Goal: Task Accomplishment & Management: Use online tool/utility

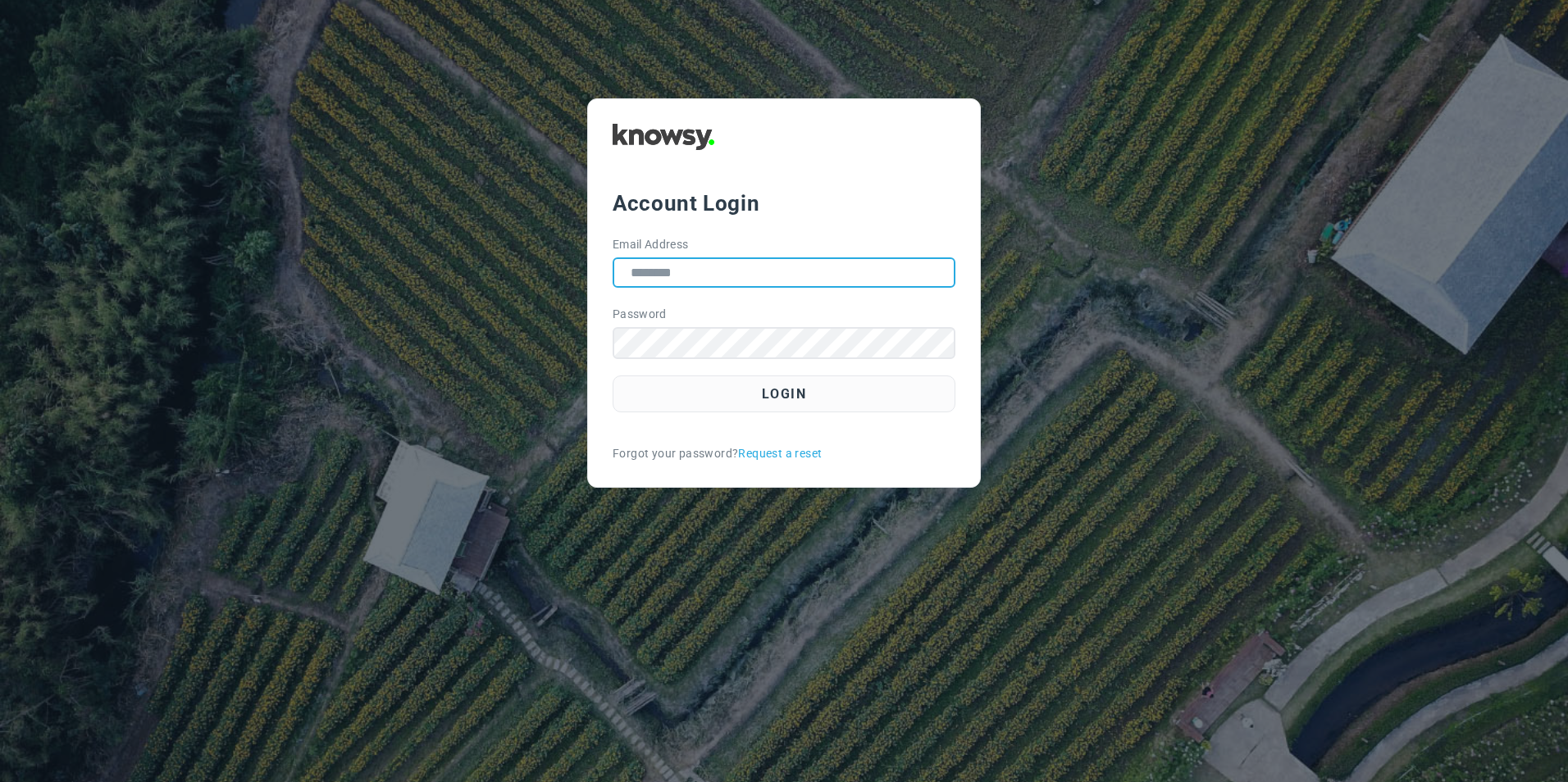
type input "**********"
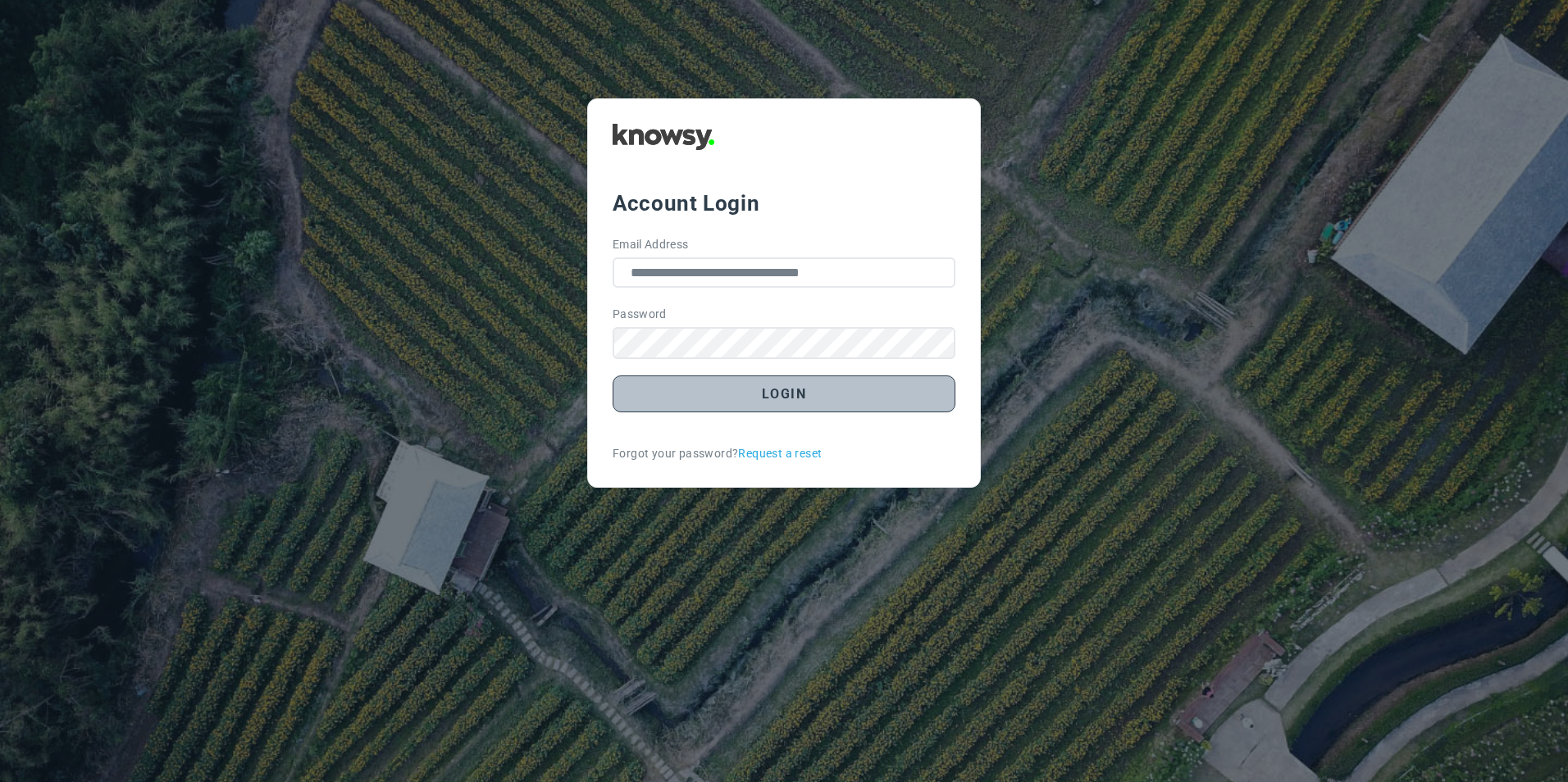
click at [774, 393] on button "Login" at bounding box center [784, 394] width 343 height 37
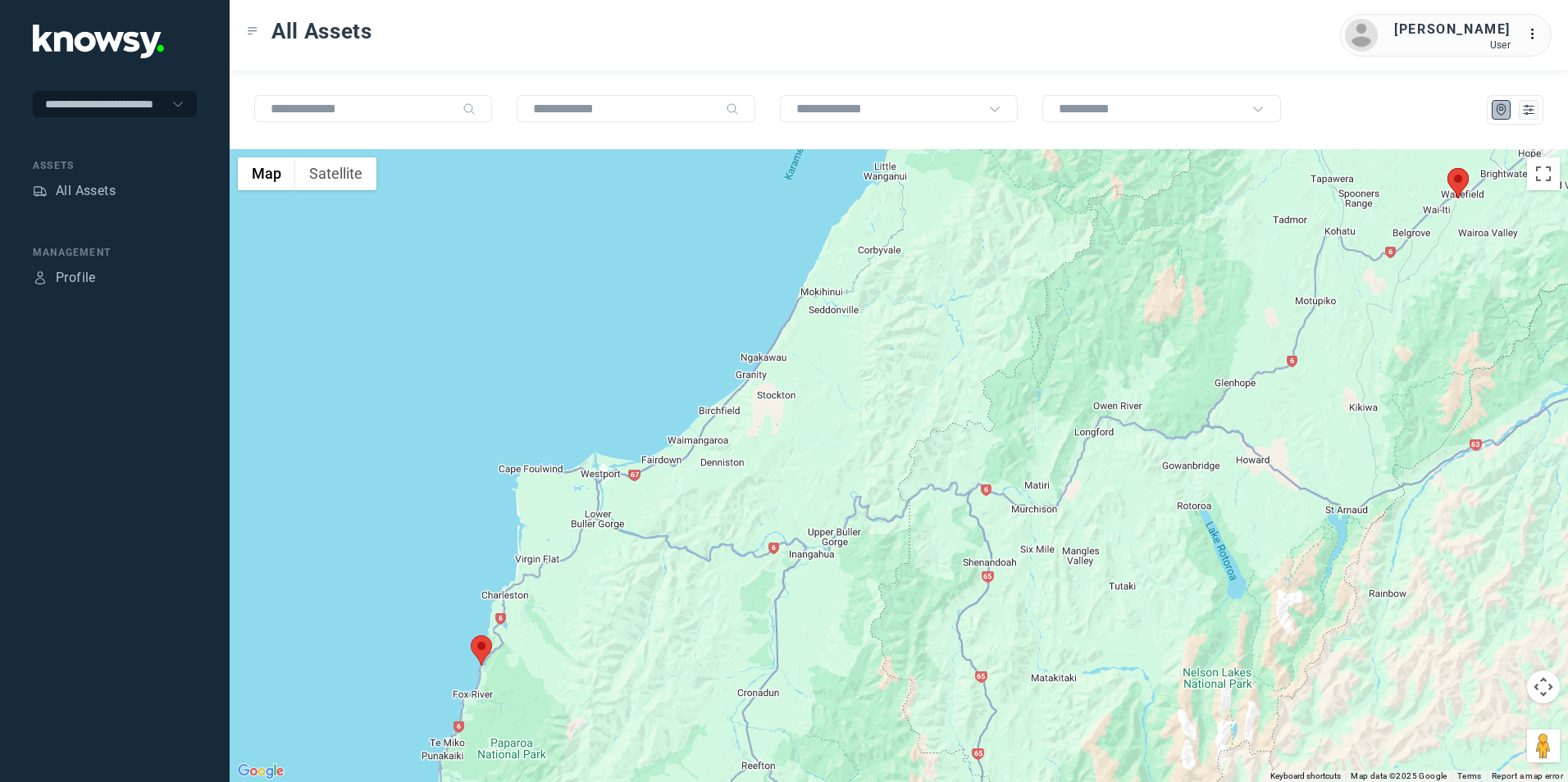
click at [477, 654] on img at bounding box center [481, 651] width 21 height 30
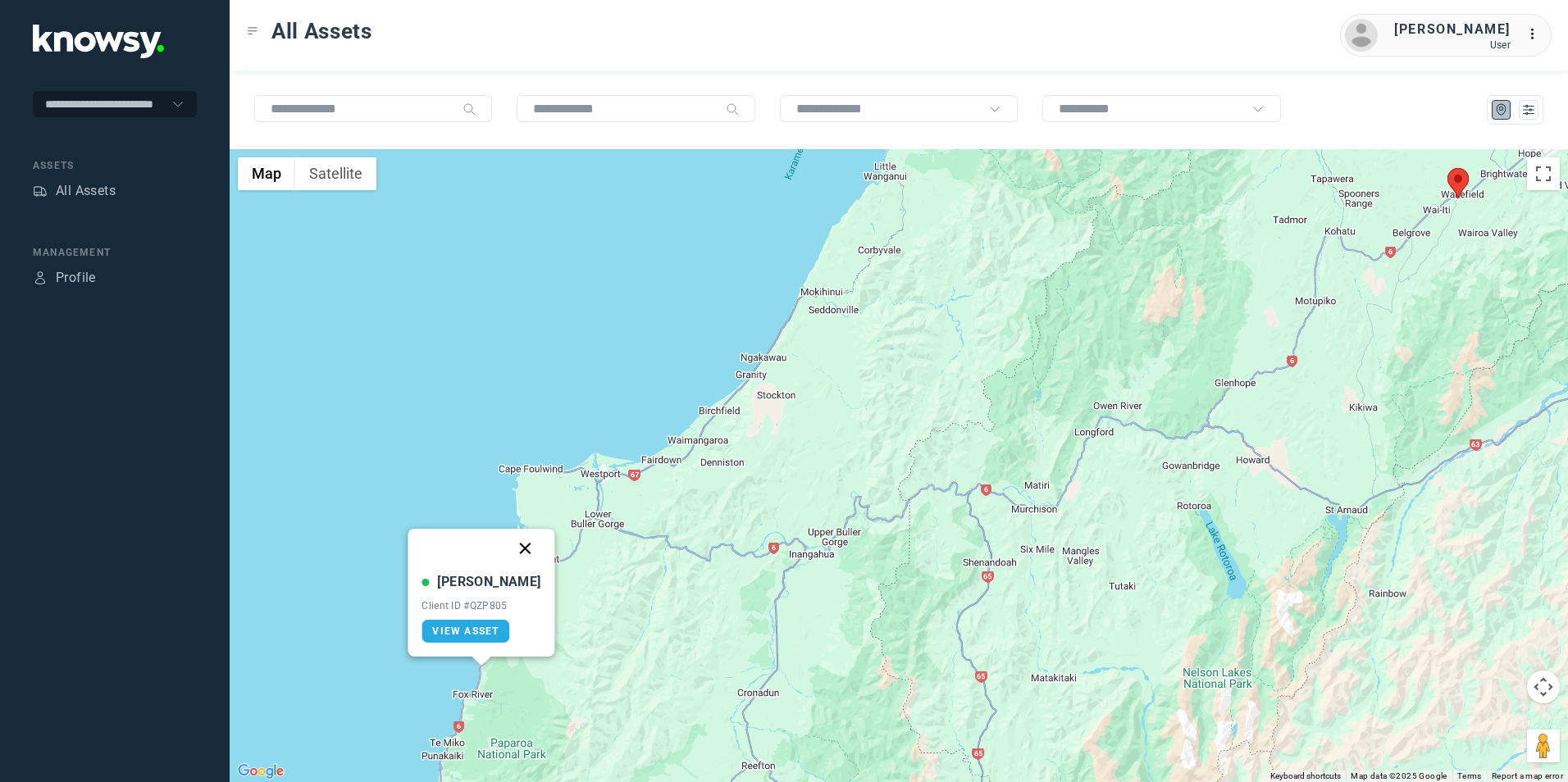
click at [513, 544] on button "Close" at bounding box center [525, 548] width 39 height 39
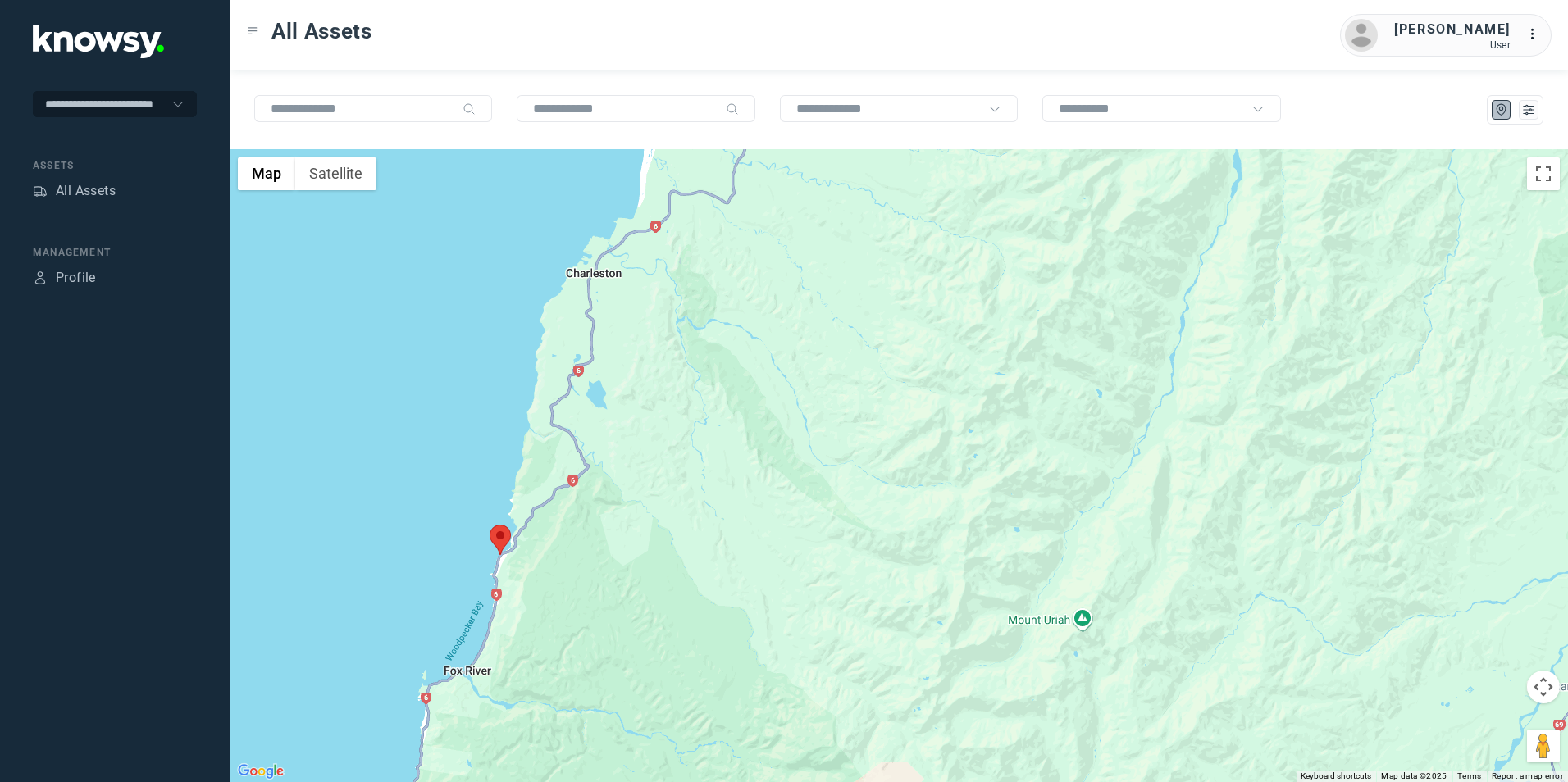
drag, startPoint x: 554, startPoint y: 667, endPoint x: 610, endPoint y: 582, distance: 101.8
click at [610, 583] on div "To navigate, press the arrow keys." at bounding box center [899, 465] width 1339 height 633
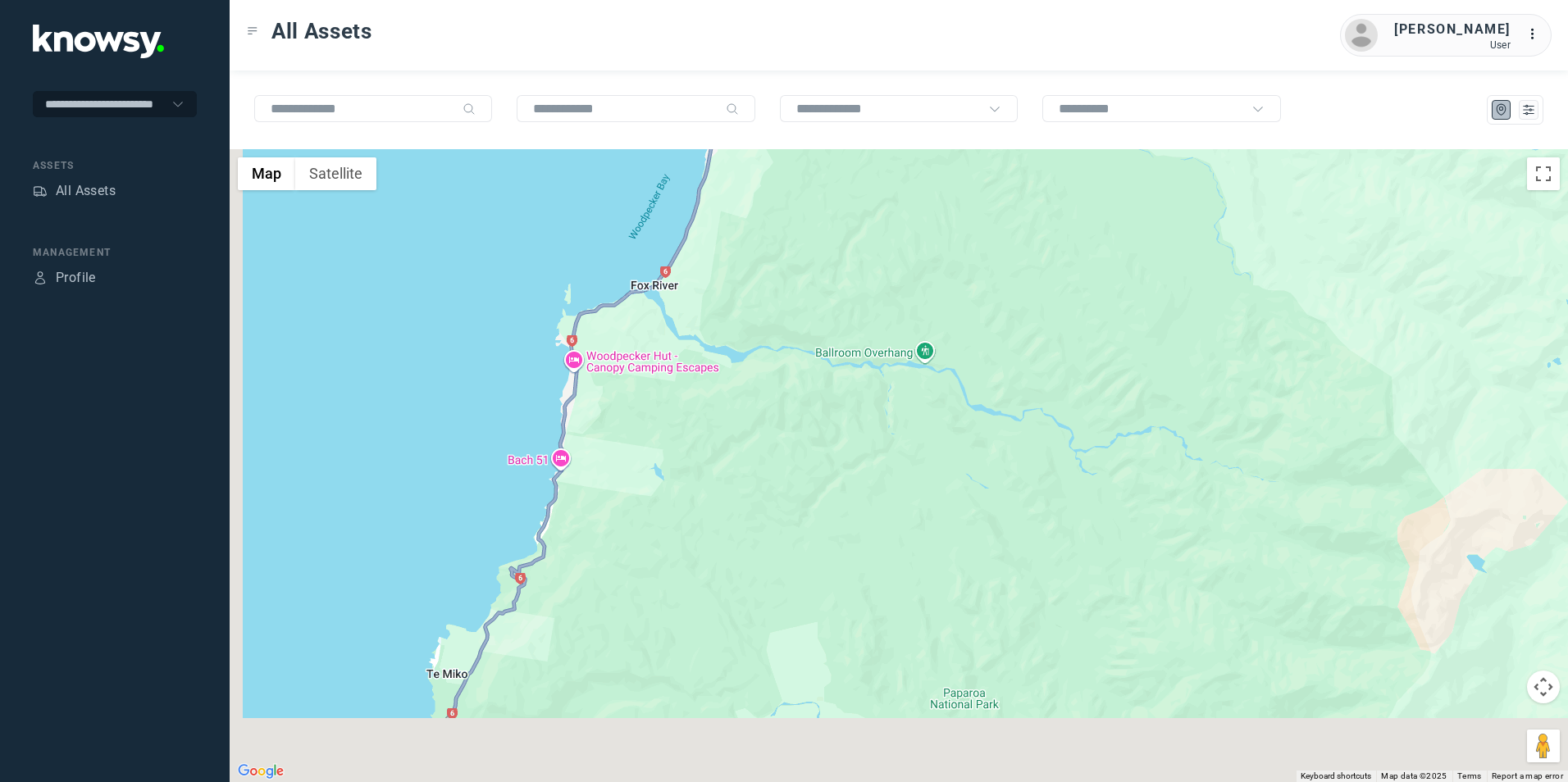
drag, startPoint x: 600, startPoint y: 572, endPoint x: 707, endPoint y: 414, distance: 190.8
click at [706, 415] on div at bounding box center [899, 465] width 1339 height 633
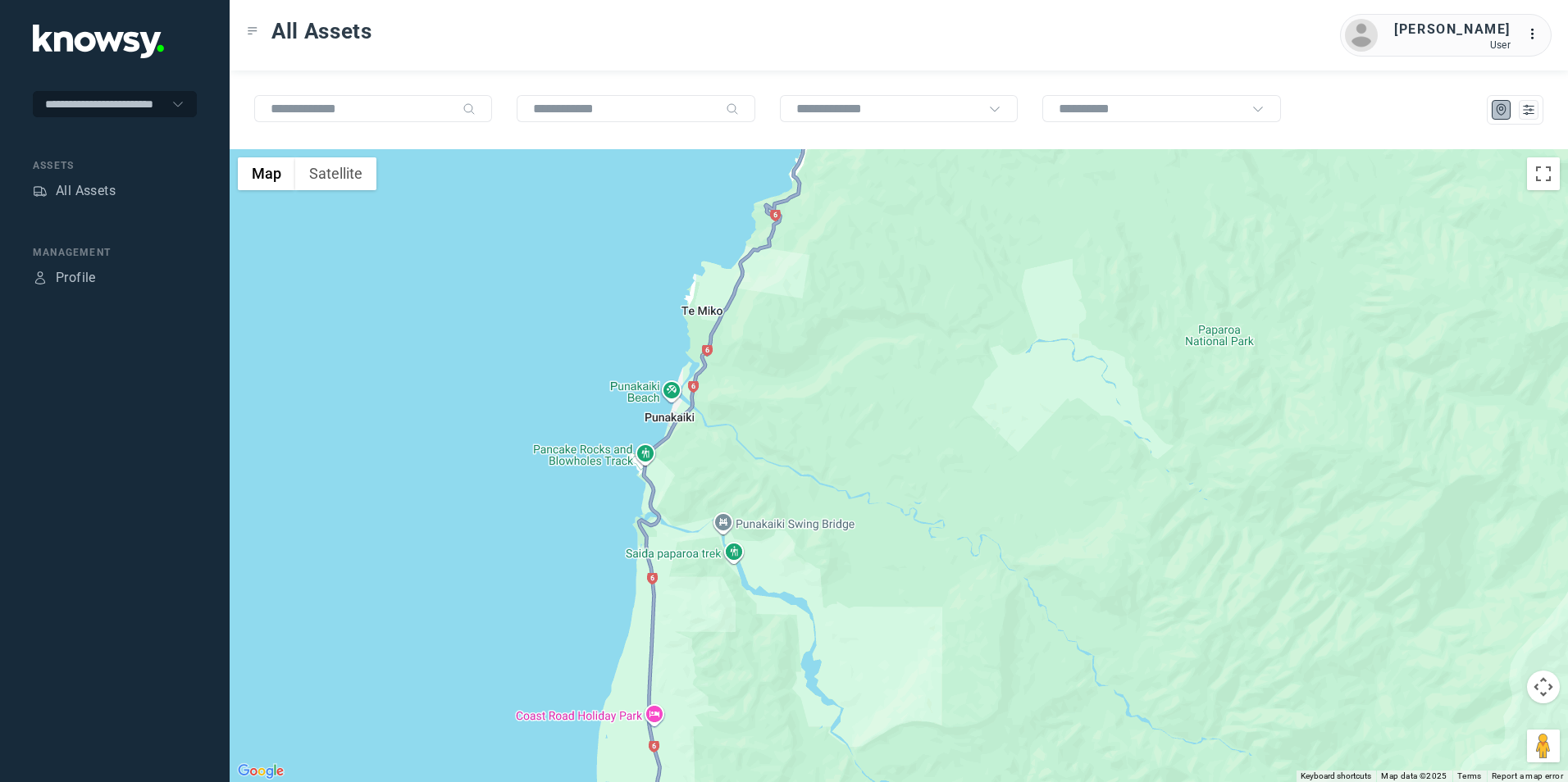
drag, startPoint x: 859, startPoint y: 402, endPoint x: 821, endPoint y: 531, distance: 134.5
click at [832, 517] on div at bounding box center [899, 465] width 1339 height 633
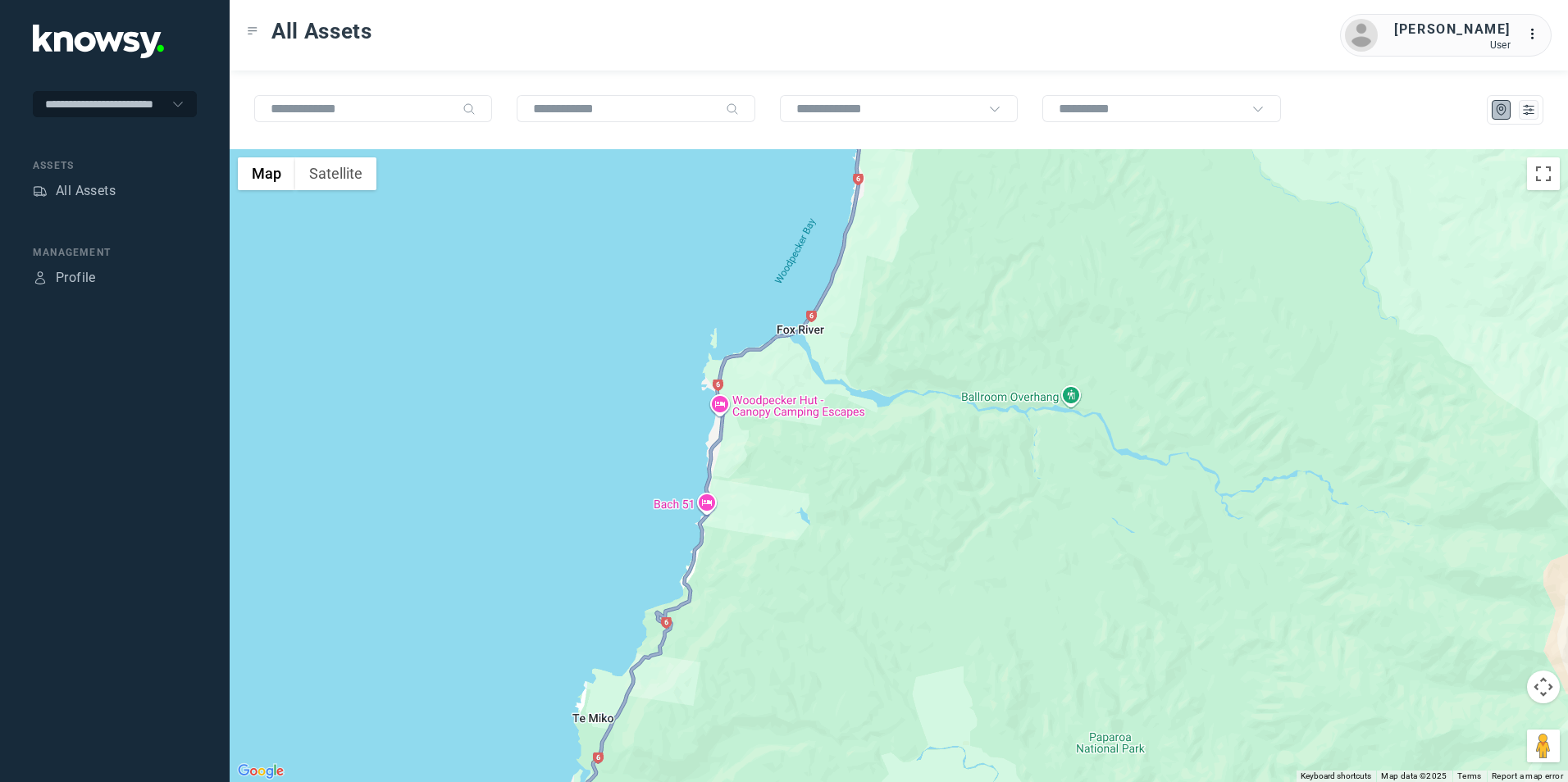
drag, startPoint x: 868, startPoint y: 462, endPoint x: 841, endPoint y: 620, distance: 160.3
click at [842, 620] on div at bounding box center [899, 465] width 1339 height 633
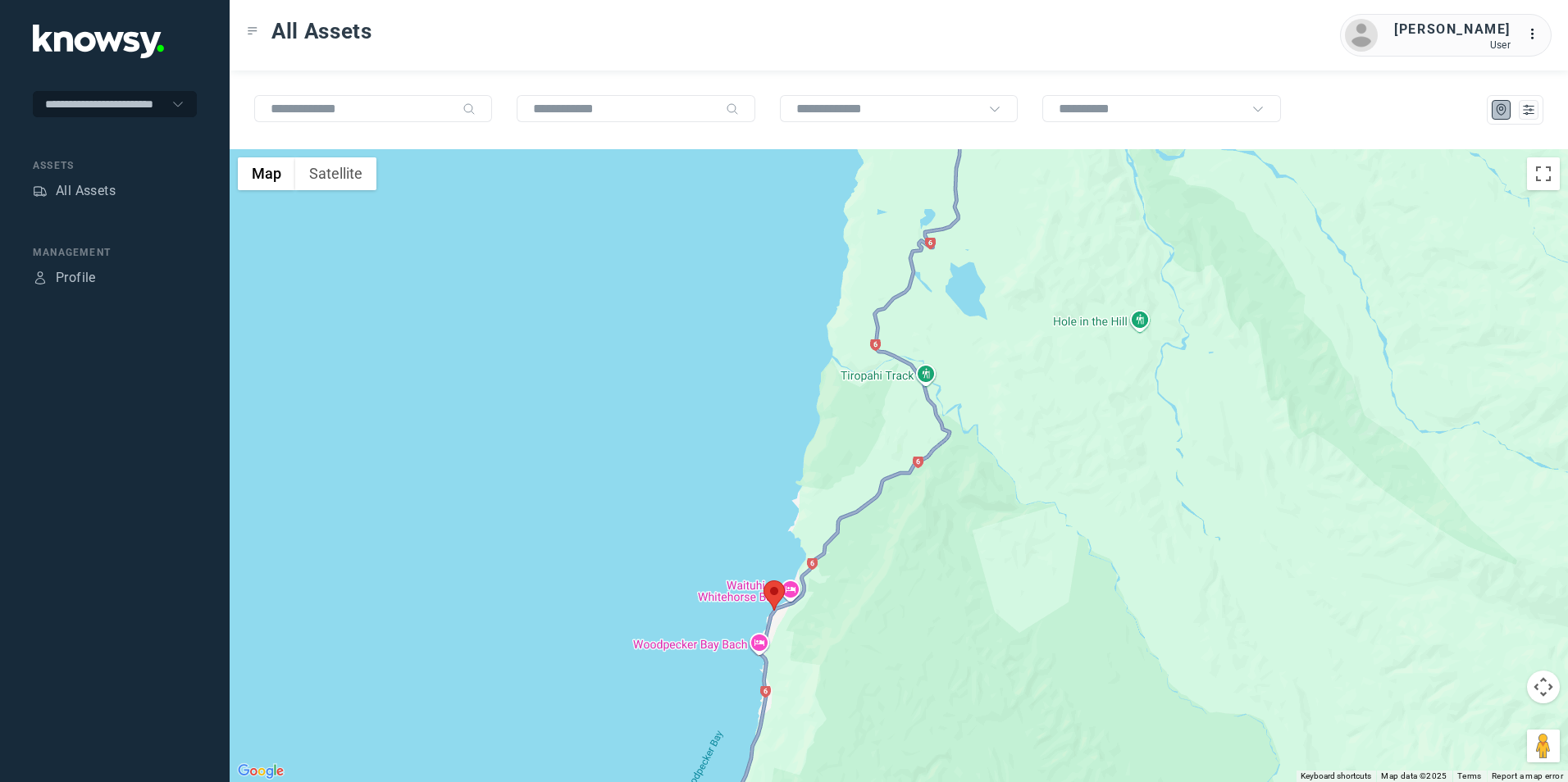
drag, startPoint x: 889, startPoint y: 568, endPoint x: 877, endPoint y: 611, distance: 44.6
click at [879, 608] on div at bounding box center [899, 465] width 1339 height 633
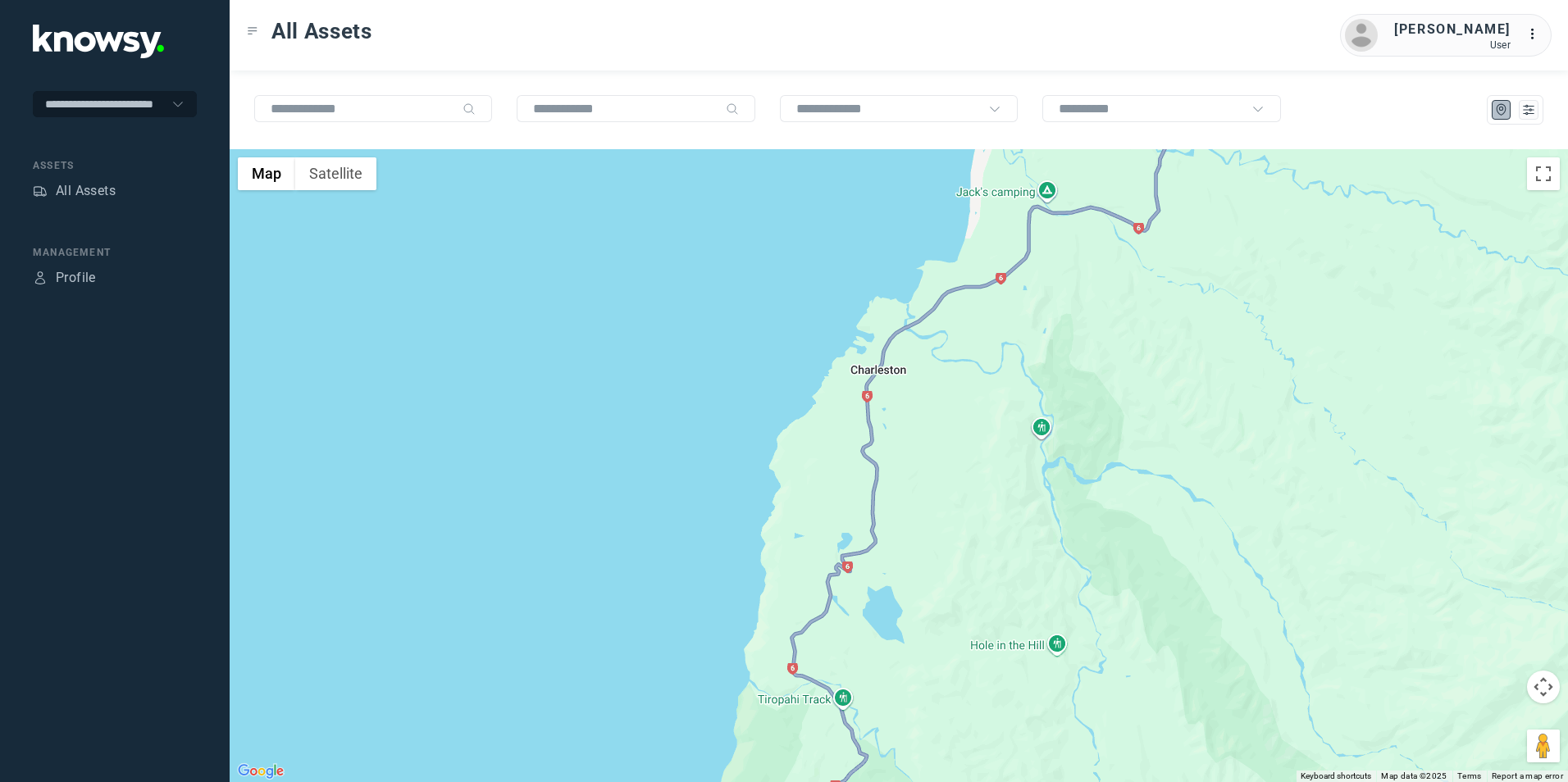
drag, startPoint x: 909, startPoint y: 608, endPoint x: 853, endPoint y: 690, distance: 99.3
click at [858, 687] on div at bounding box center [899, 465] width 1339 height 633
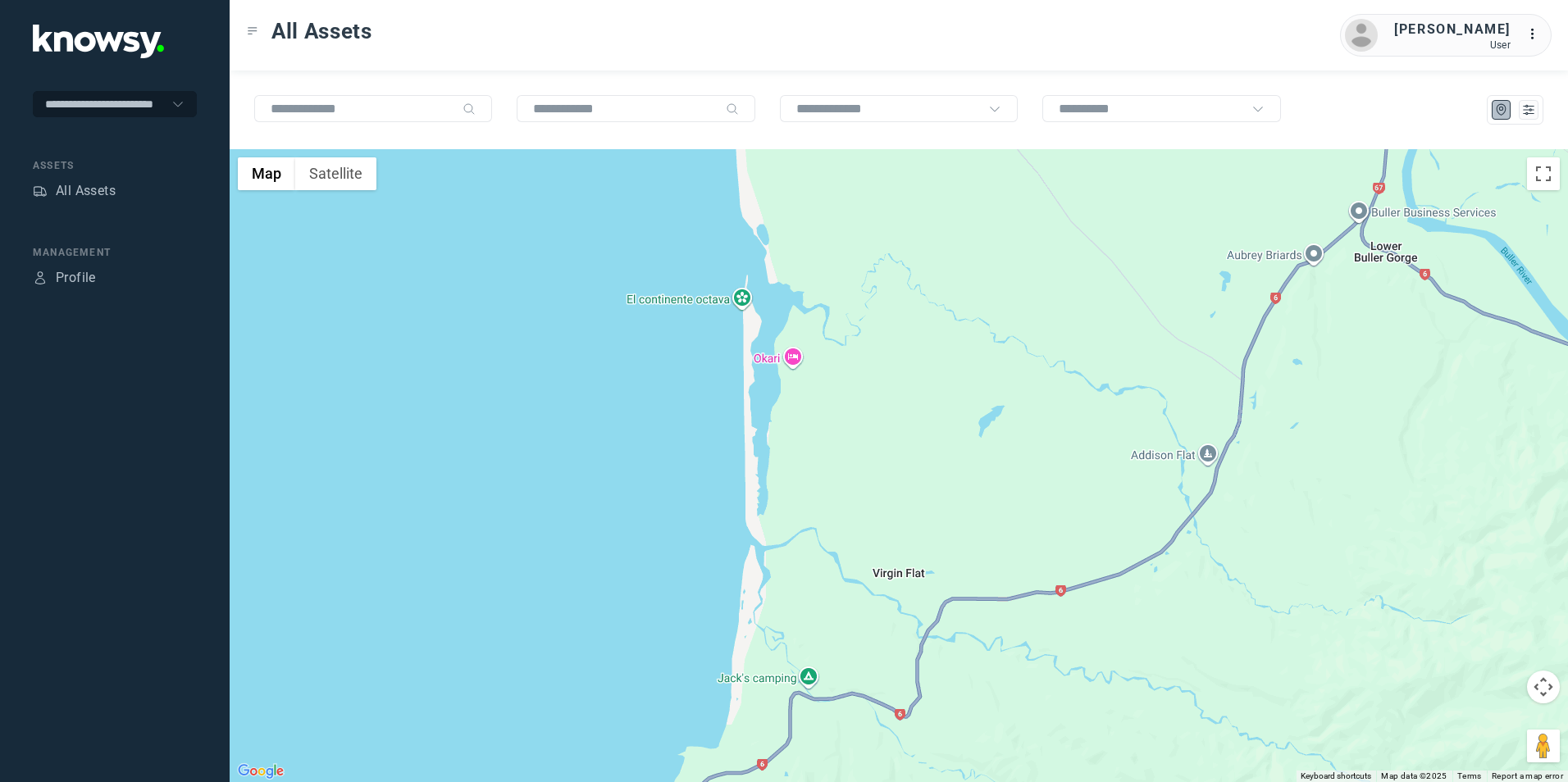
drag, startPoint x: 1022, startPoint y: 652, endPoint x: 919, endPoint y: 664, distance: 103.7
click at [919, 664] on div at bounding box center [899, 465] width 1339 height 633
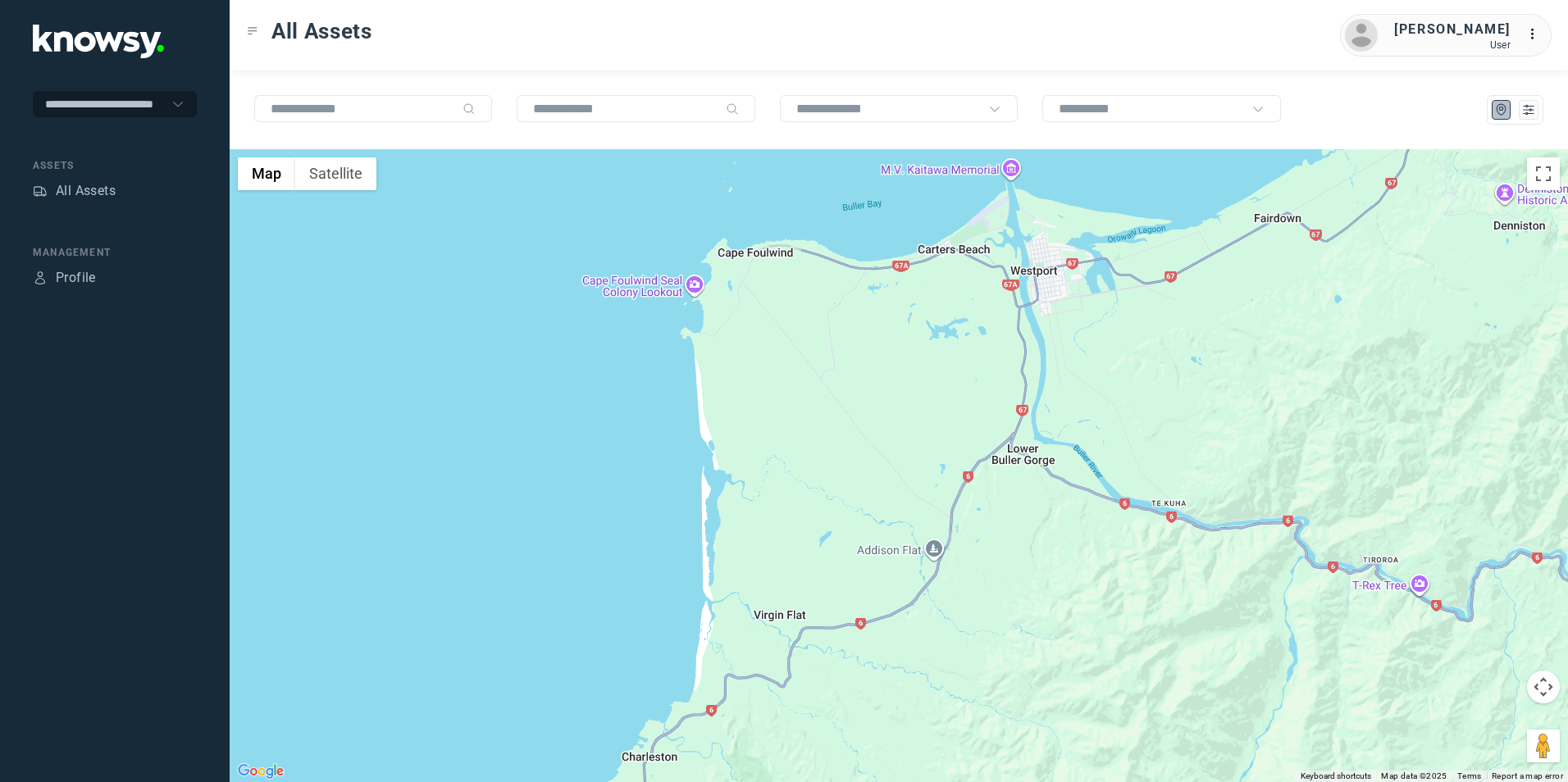
drag, startPoint x: 869, startPoint y: 700, endPoint x: 846, endPoint y: 706, distance: 23.8
click at [847, 706] on div at bounding box center [899, 465] width 1339 height 633
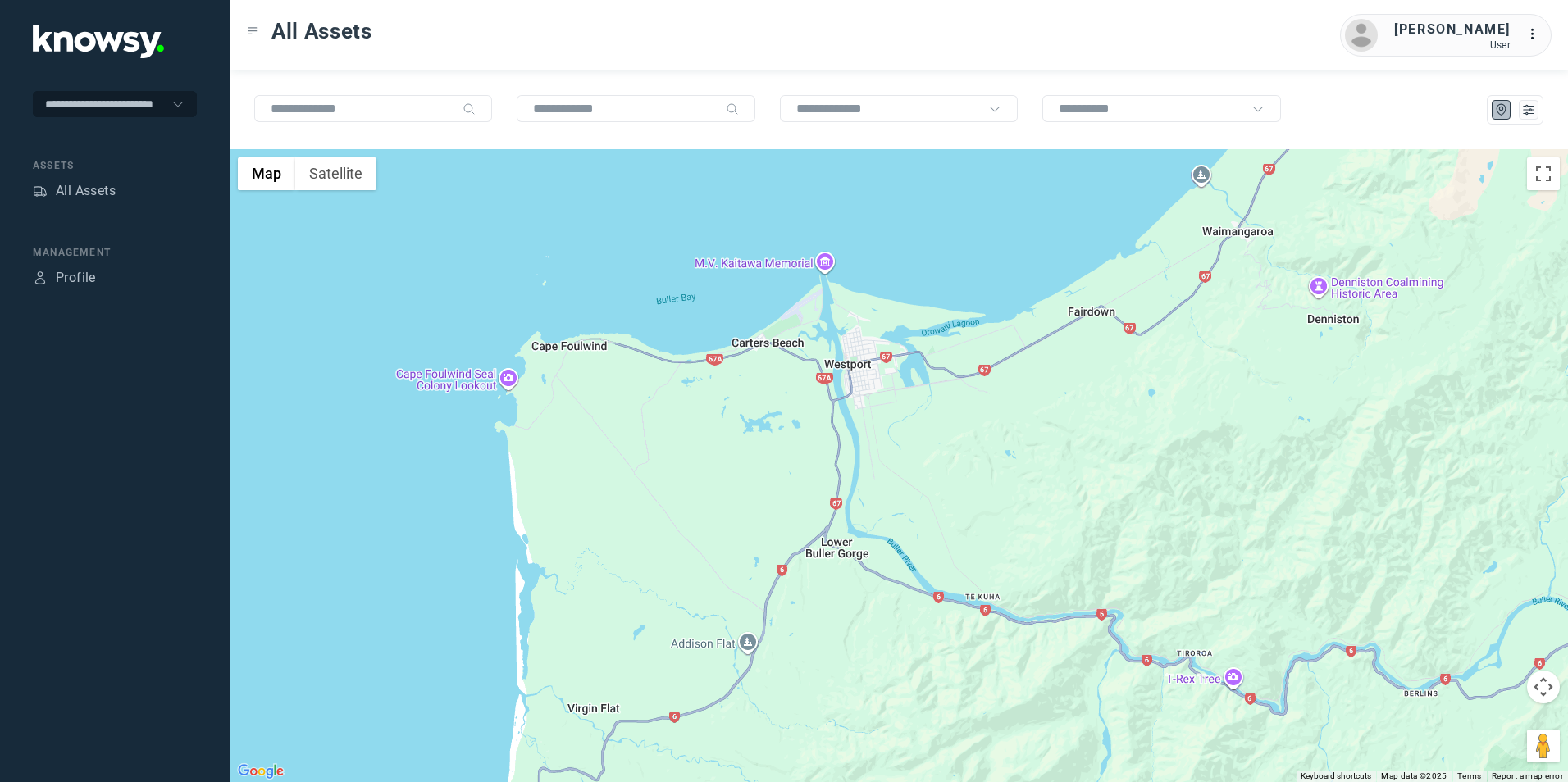
drag, startPoint x: 923, startPoint y: 651, endPoint x: 789, endPoint y: 641, distance: 134.4
click at [819, 652] on div at bounding box center [899, 465] width 1339 height 633
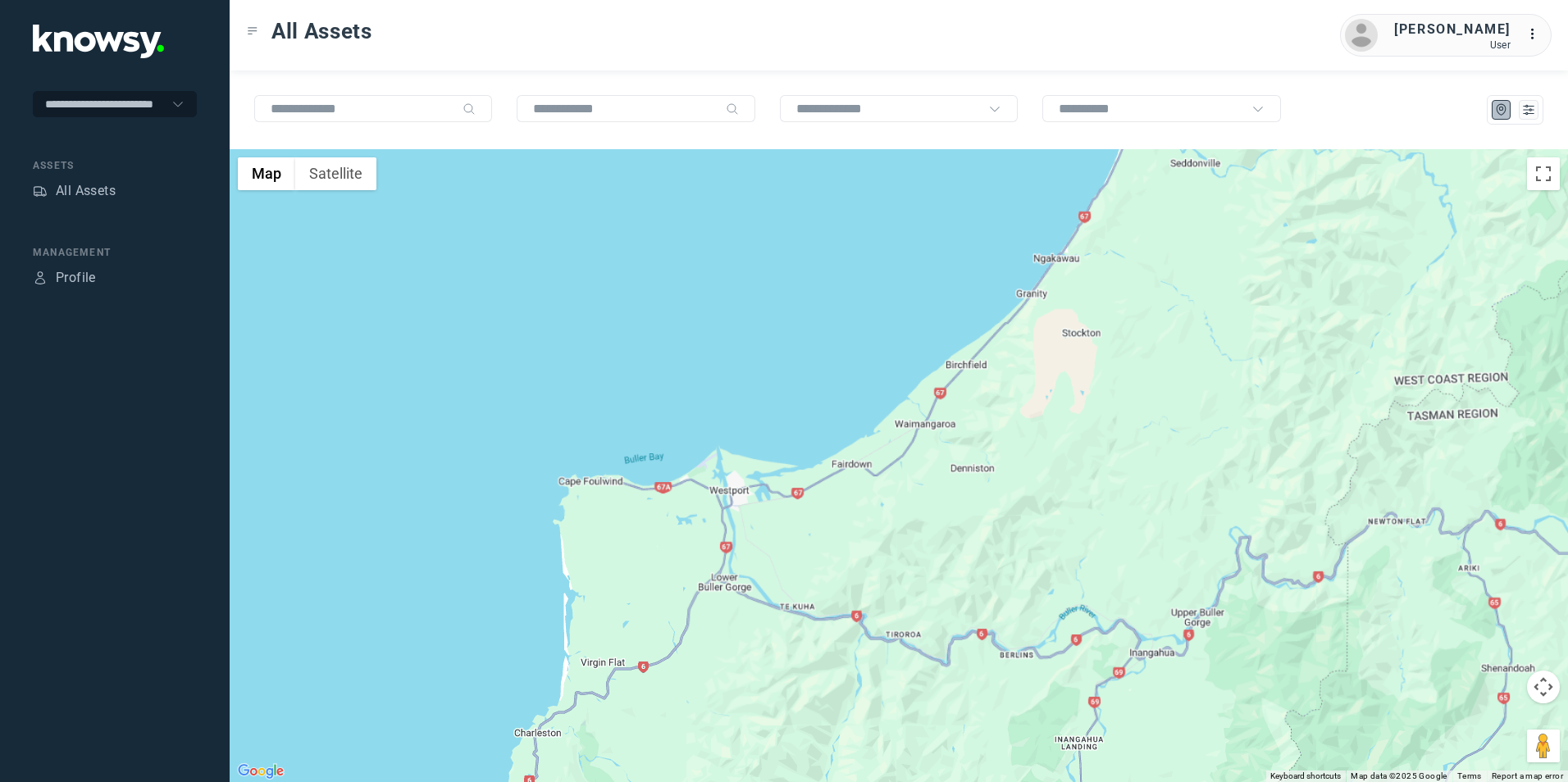
drag, startPoint x: 961, startPoint y: 592, endPoint x: 867, endPoint y: 612, distance: 96.1
click at [884, 618] on div at bounding box center [899, 465] width 1339 height 633
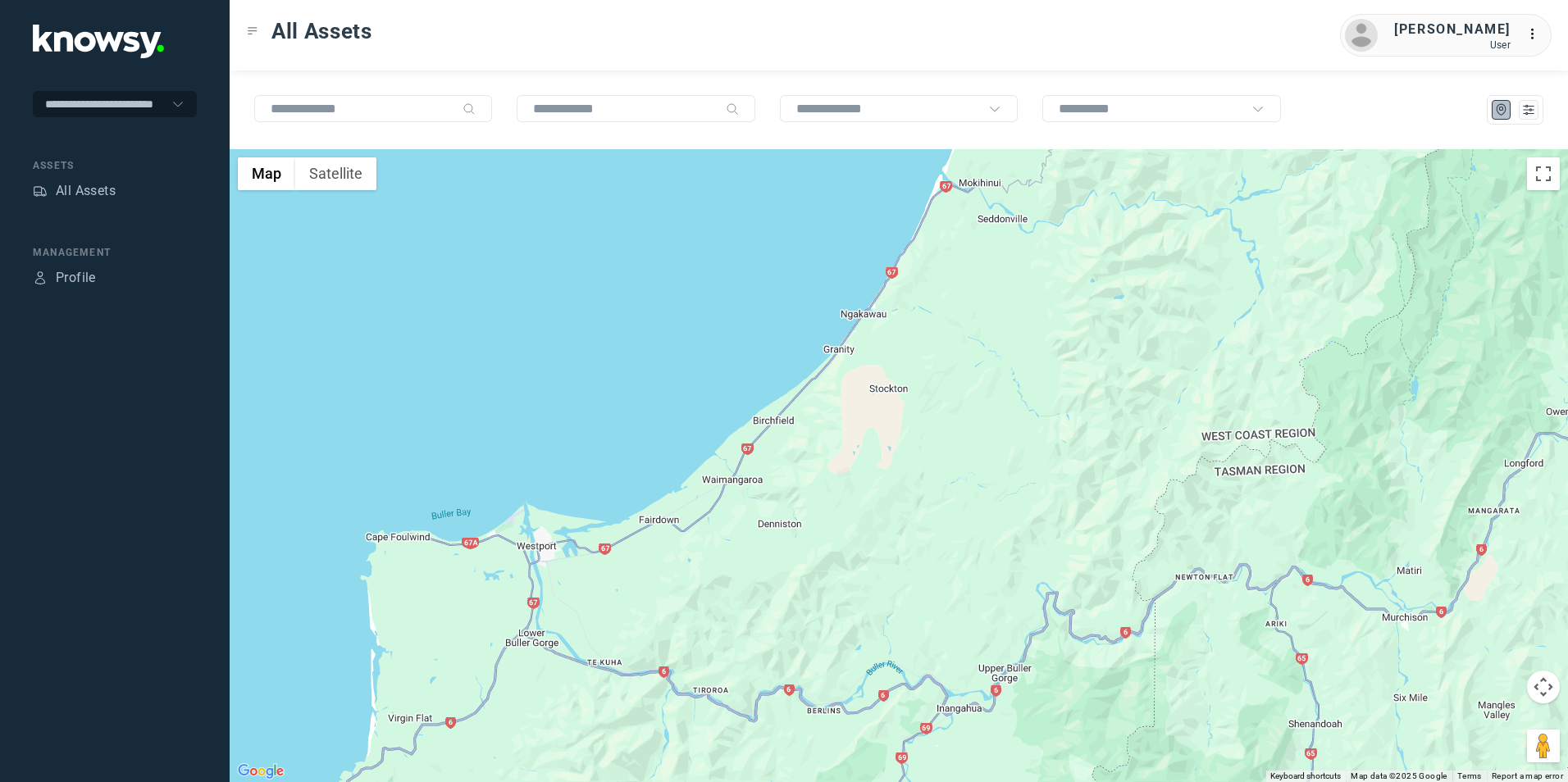
drag, startPoint x: 955, startPoint y: 564, endPoint x: 679, endPoint y: 693, distance: 304.7
click at [695, 694] on div at bounding box center [899, 465] width 1339 height 633
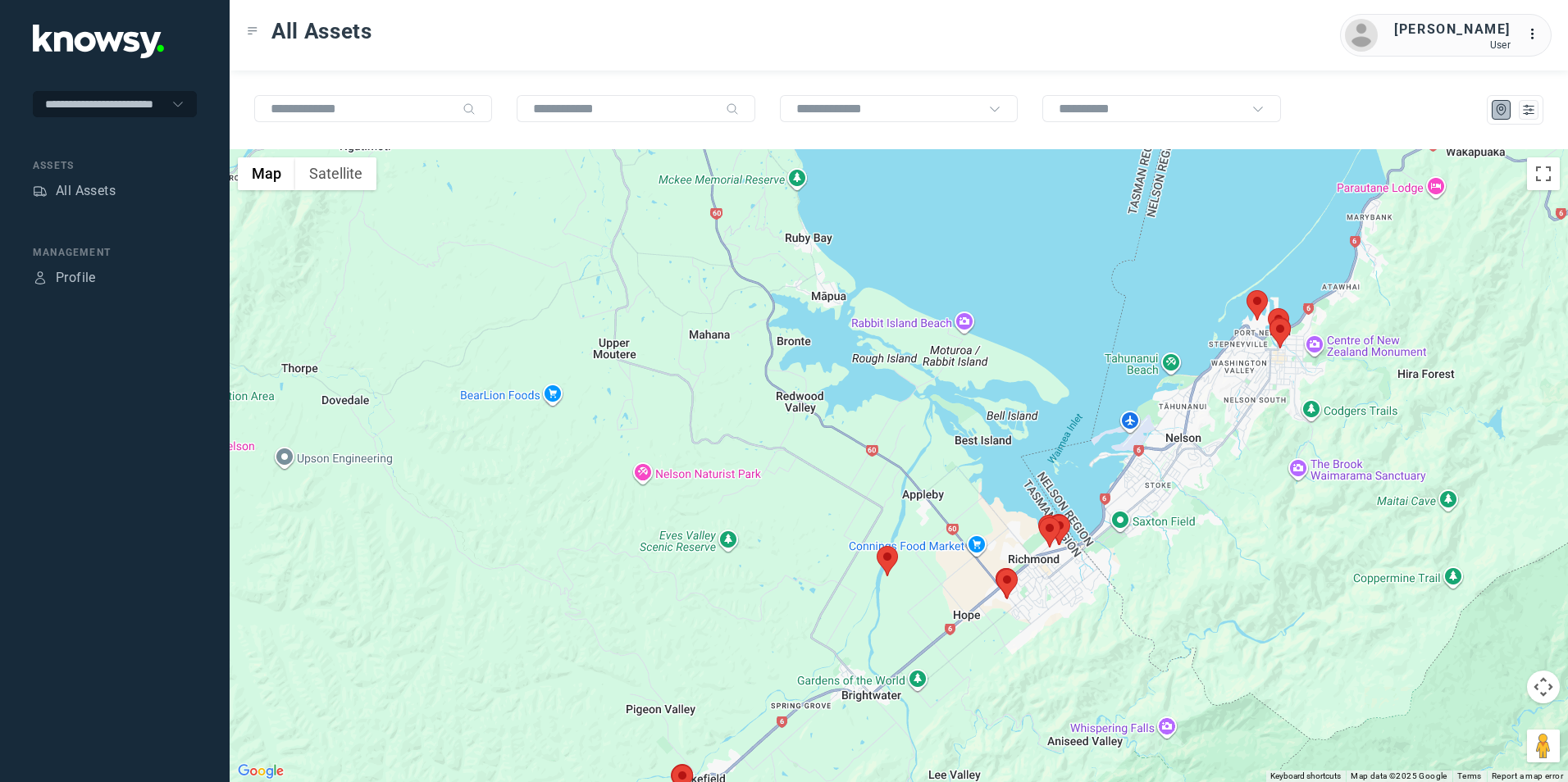
drag, startPoint x: 1280, startPoint y: 408, endPoint x: 1274, endPoint y: 419, distance: 12.5
click at [1275, 417] on div at bounding box center [899, 465] width 1339 height 633
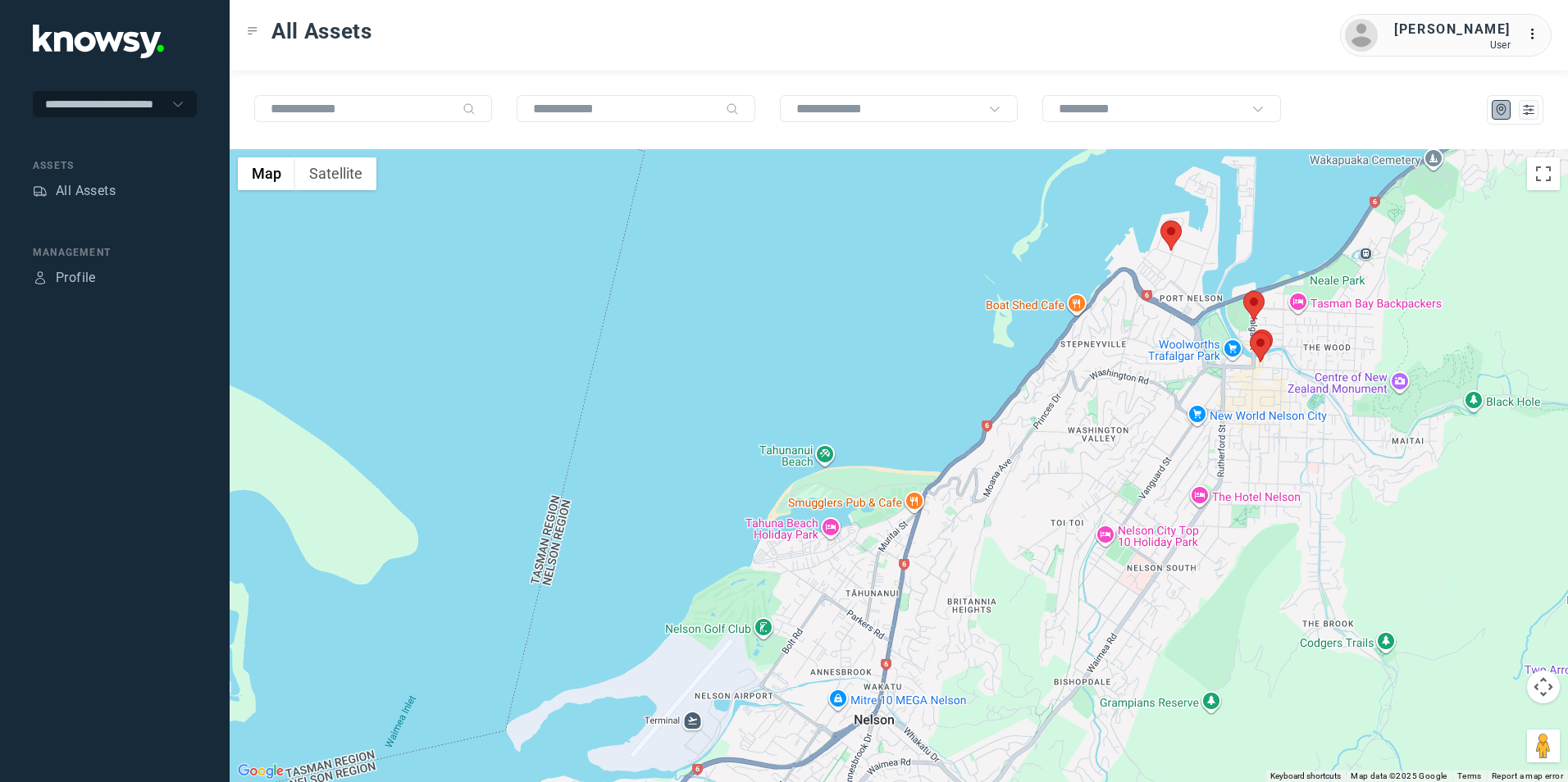
click at [1169, 235] on img at bounding box center [1171, 235] width 21 height 30
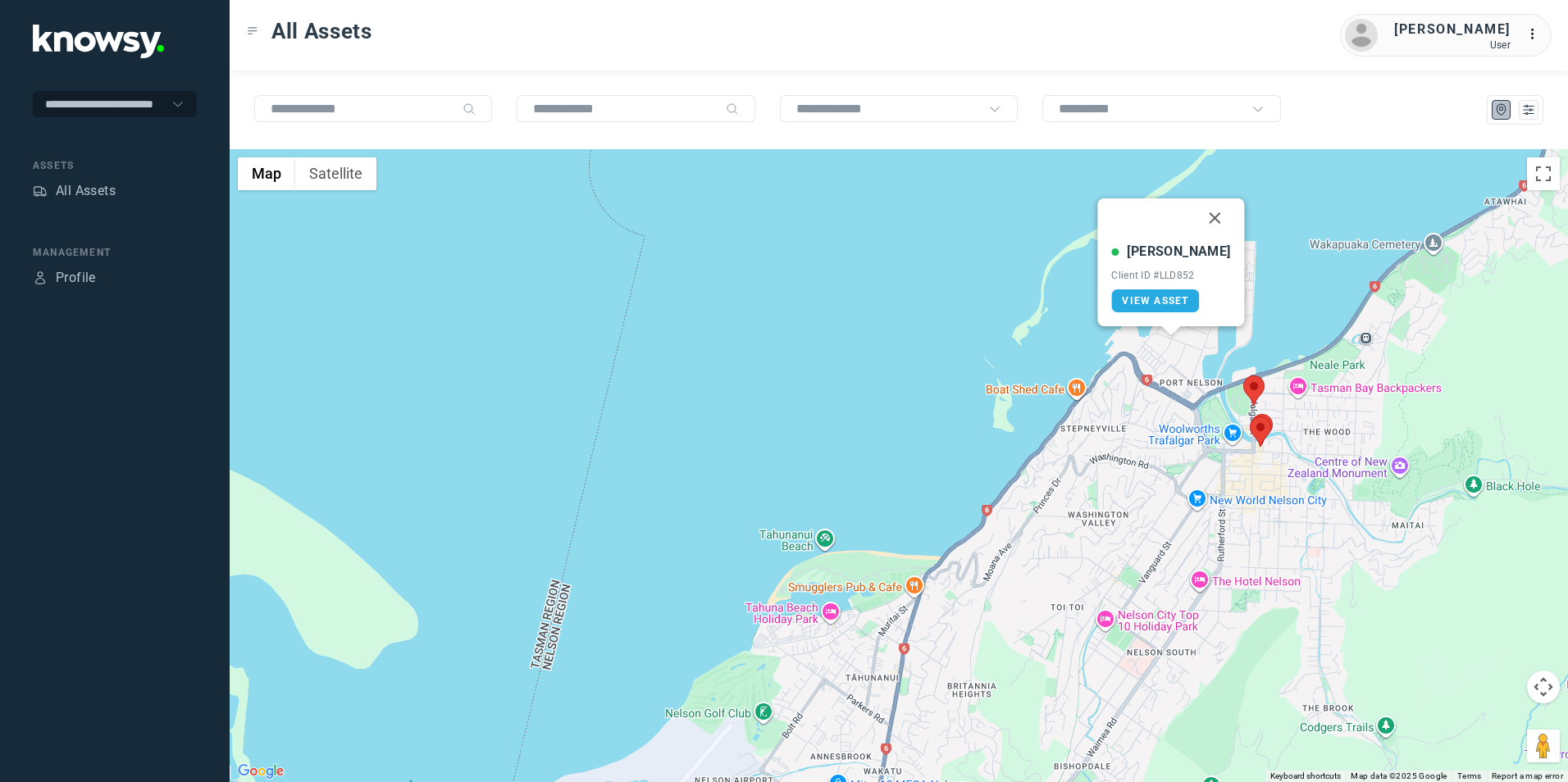
drag, startPoint x: 1206, startPoint y: 217, endPoint x: 1195, endPoint y: 229, distance: 16.3
click at [1206, 217] on button "Close" at bounding box center [1215, 218] width 39 height 39
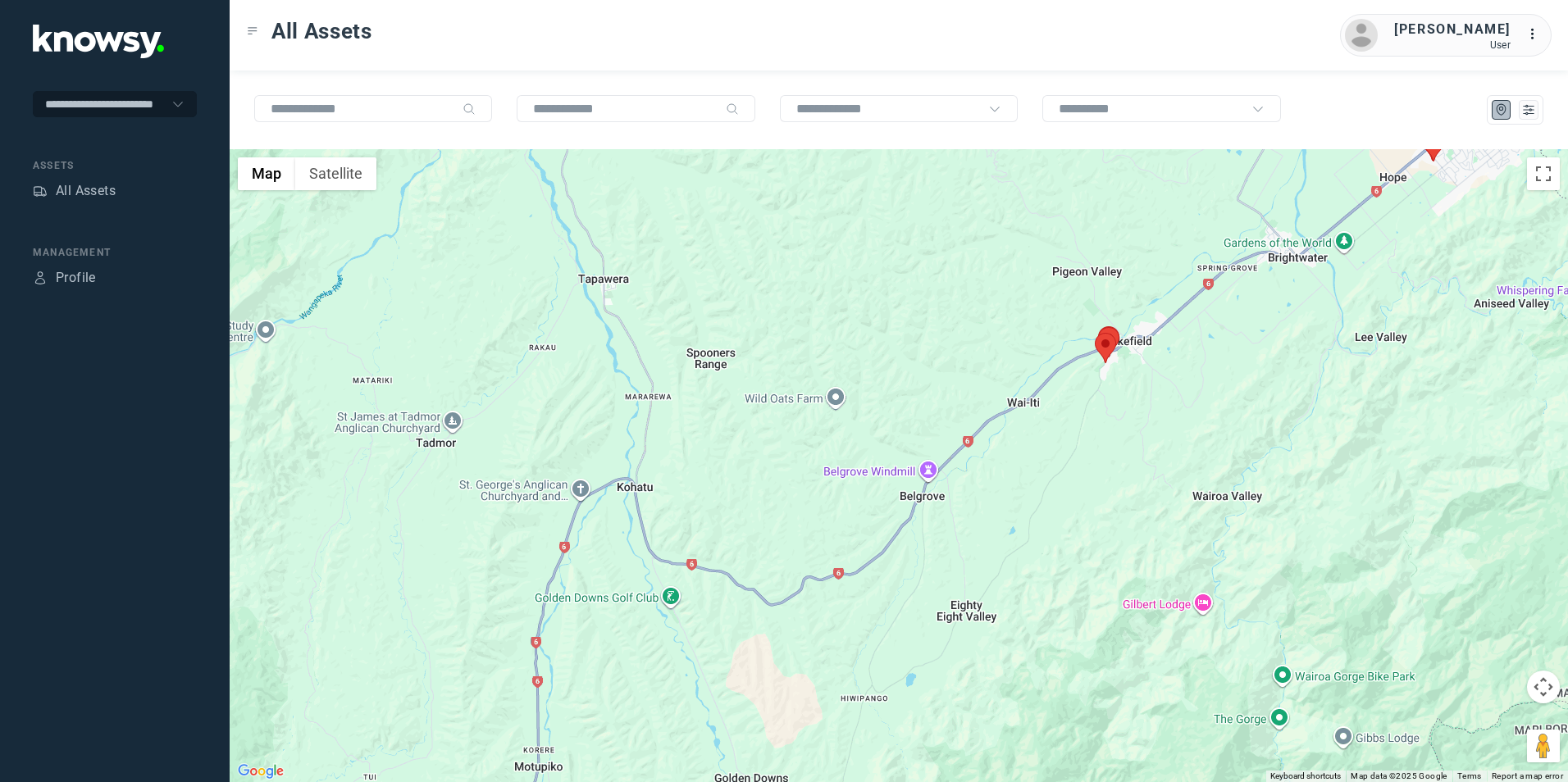
drag, startPoint x: 1157, startPoint y: 422, endPoint x: 970, endPoint y: 524, distance: 213.0
click at [1004, 512] on div at bounding box center [899, 465] width 1339 height 633
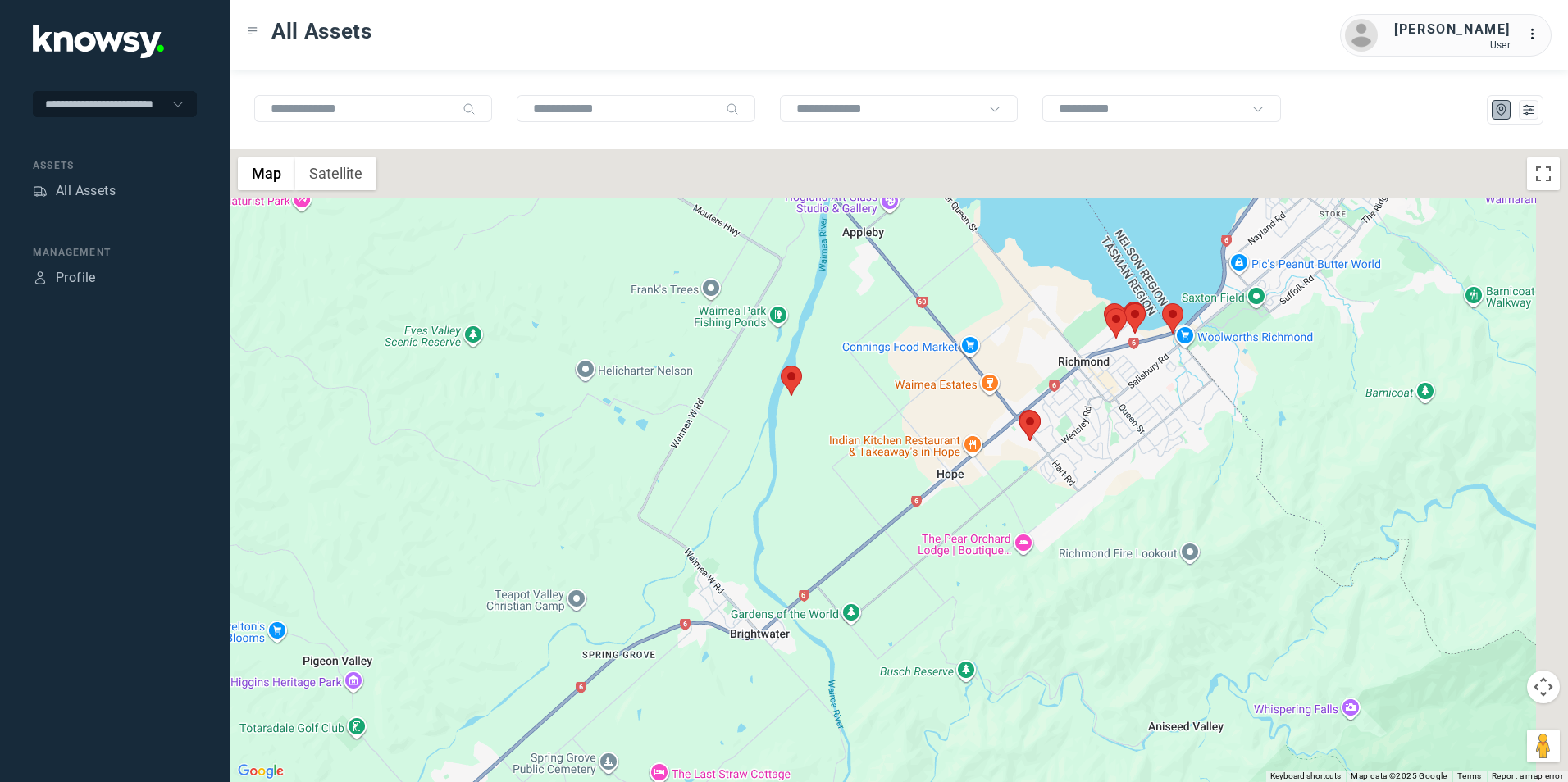
drag, startPoint x: 903, startPoint y: 380, endPoint x: 500, endPoint y: 538, distance: 432.9
click at [500, 538] on div at bounding box center [899, 465] width 1339 height 633
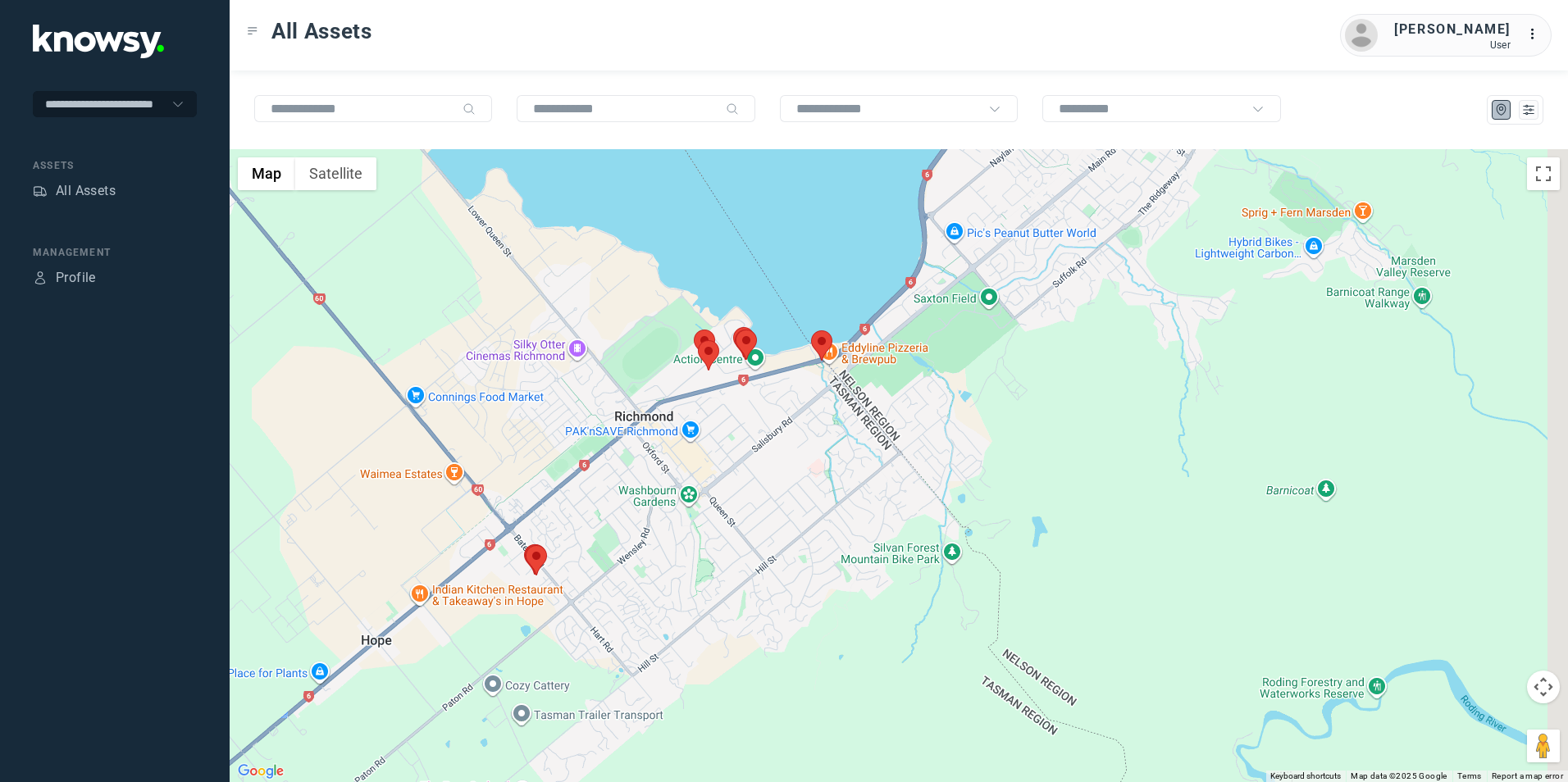
drag, startPoint x: 806, startPoint y: 471, endPoint x: 764, endPoint y: 514, distance: 60.1
click at [764, 514] on div at bounding box center [899, 465] width 1339 height 633
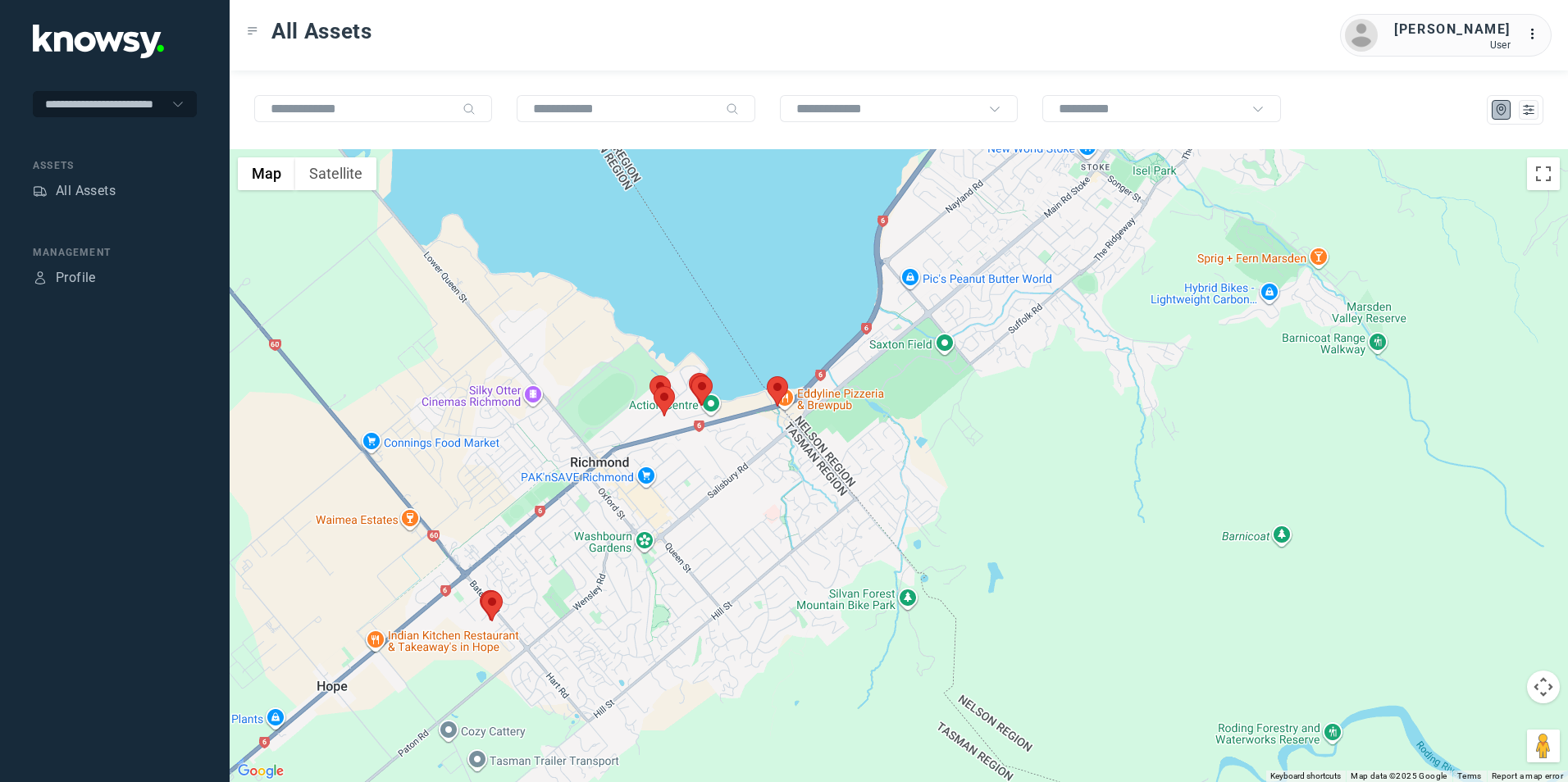
click at [775, 383] on img at bounding box center [777, 391] width 21 height 30
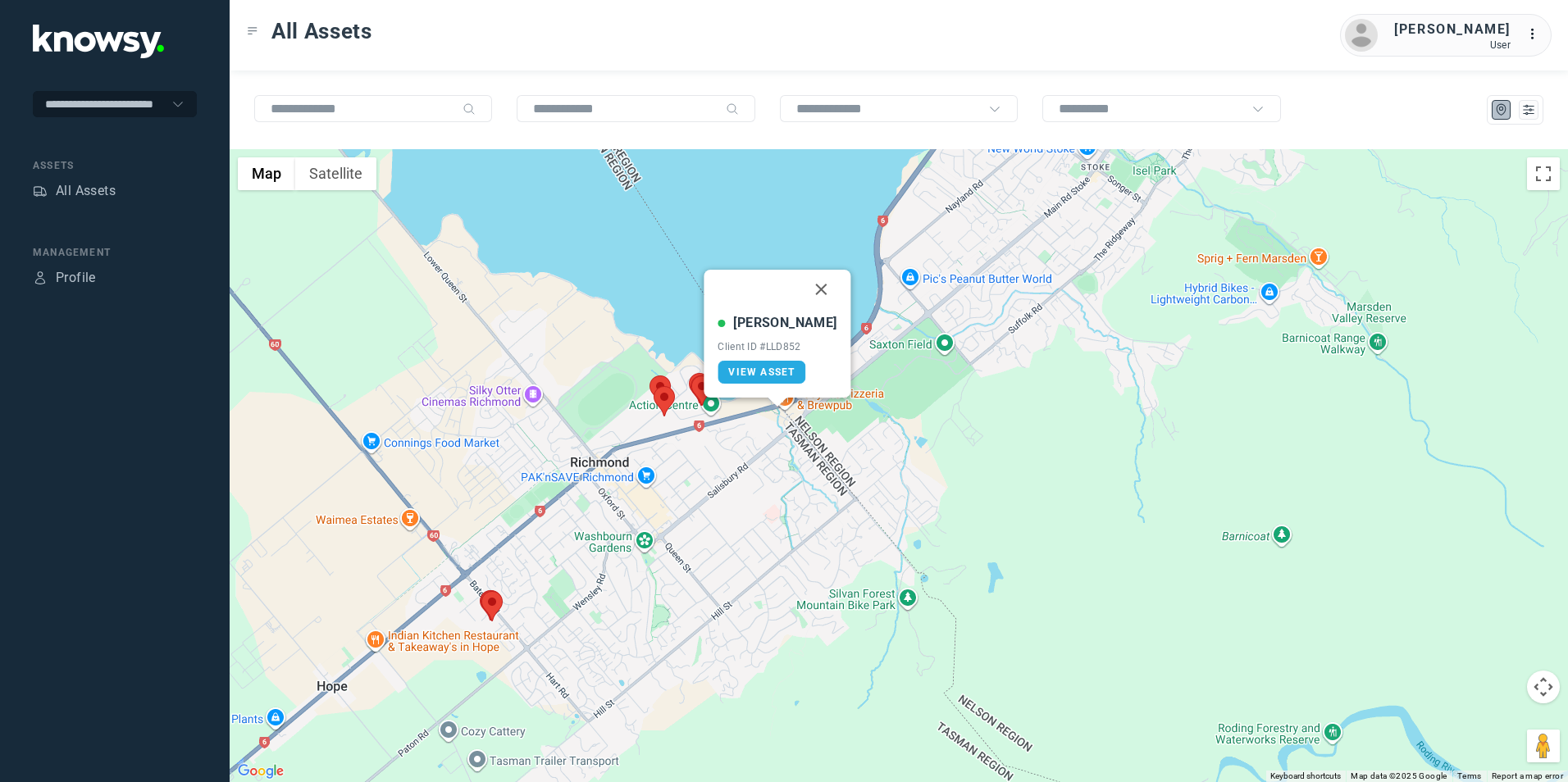
drag, startPoint x: 809, startPoint y: 287, endPoint x: 813, endPoint y: 303, distance: 16.5
click at [809, 287] on button "Close" at bounding box center [821, 289] width 39 height 39
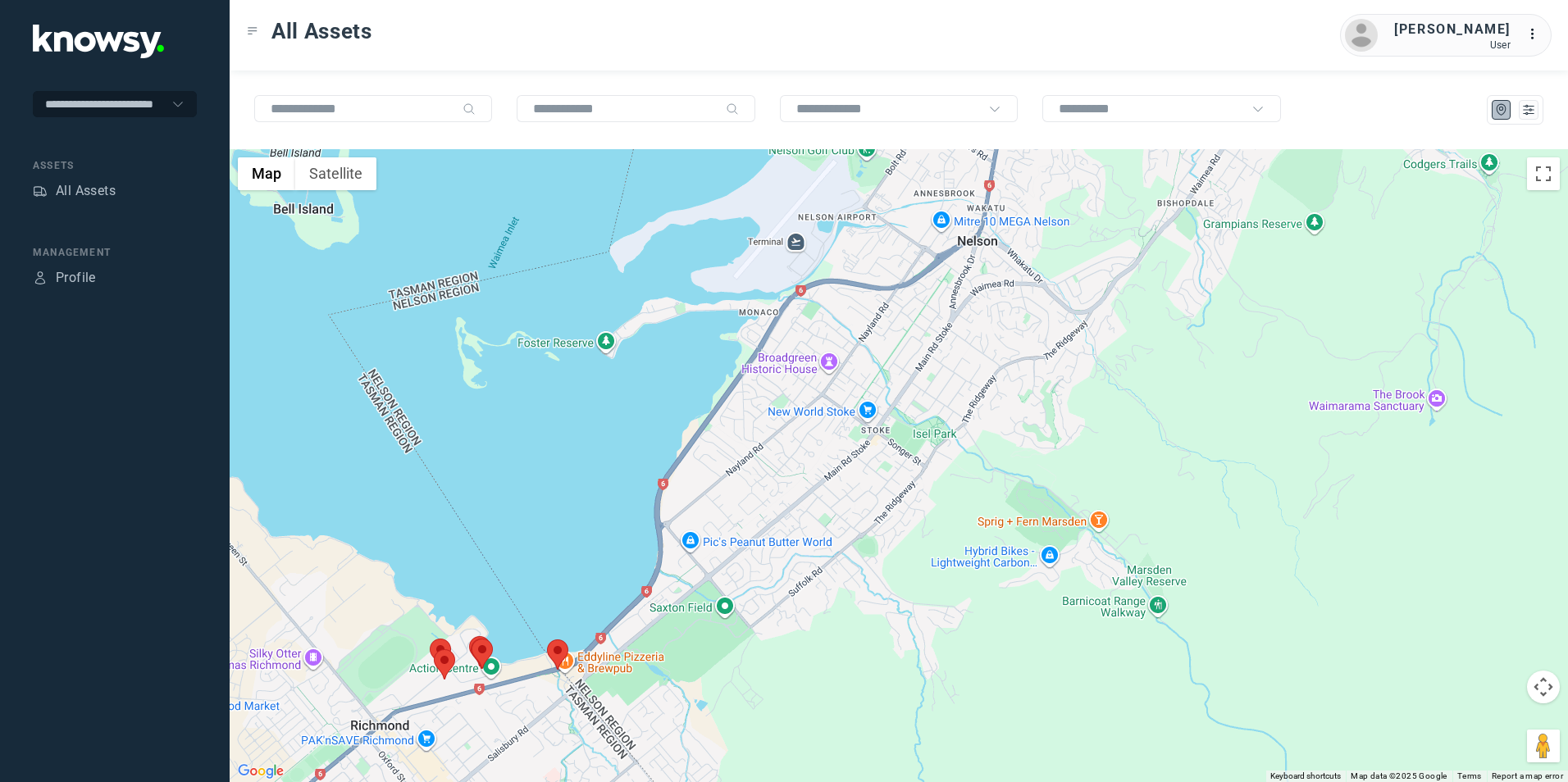
drag, startPoint x: 780, startPoint y: 543, endPoint x: 928, endPoint y: 476, distance: 162.5
click at [928, 476] on div at bounding box center [899, 465] width 1339 height 633
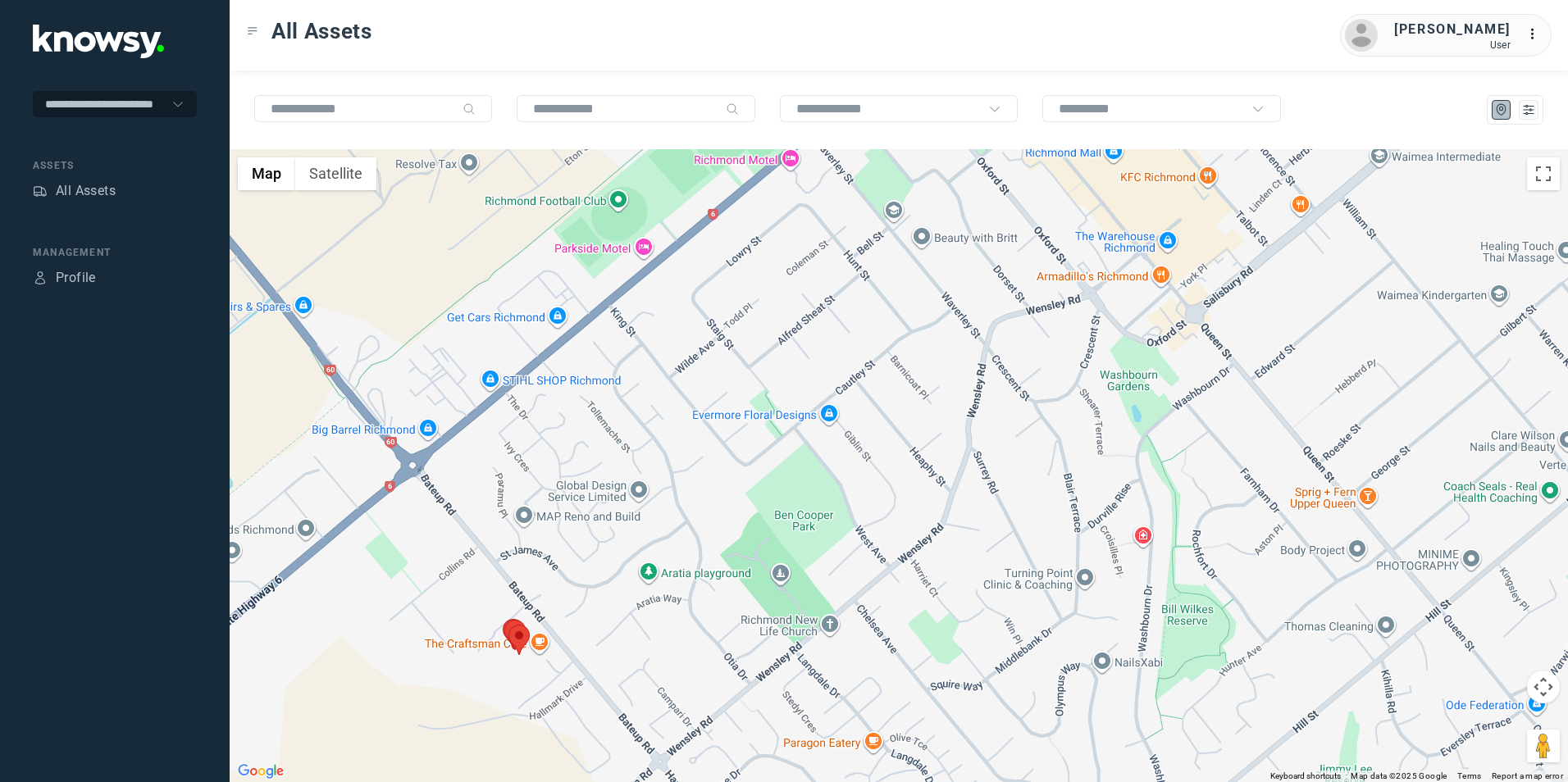
drag, startPoint x: 553, startPoint y: 614, endPoint x: 566, endPoint y: 544, distance: 71.2
click at [582, 545] on div at bounding box center [899, 465] width 1339 height 633
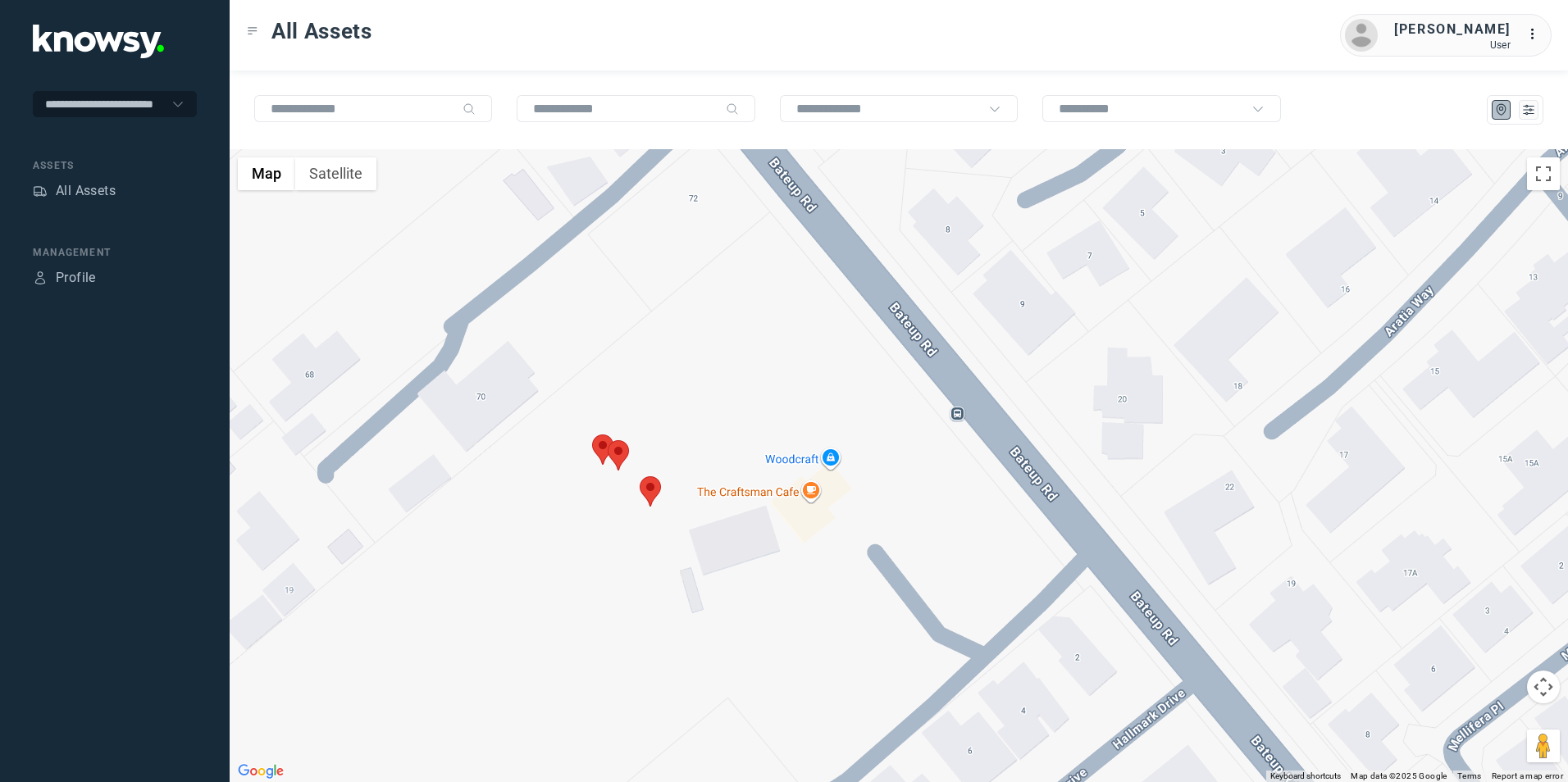
click at [650, 493] on img at bounding box center [650, 491] width 21 height 30
click at [679, 389] on button "Close" at bounding box center [694, 389] width 39 height 39
click at [626, 450] on img at bounding box center [618, 455] width 21 height 30
click at [652, 346] on button "Close" at bounding box center [662, 353] width 39 height 39
click at [599, 449] on img at bounding box center [603, 449] width 21 height 30
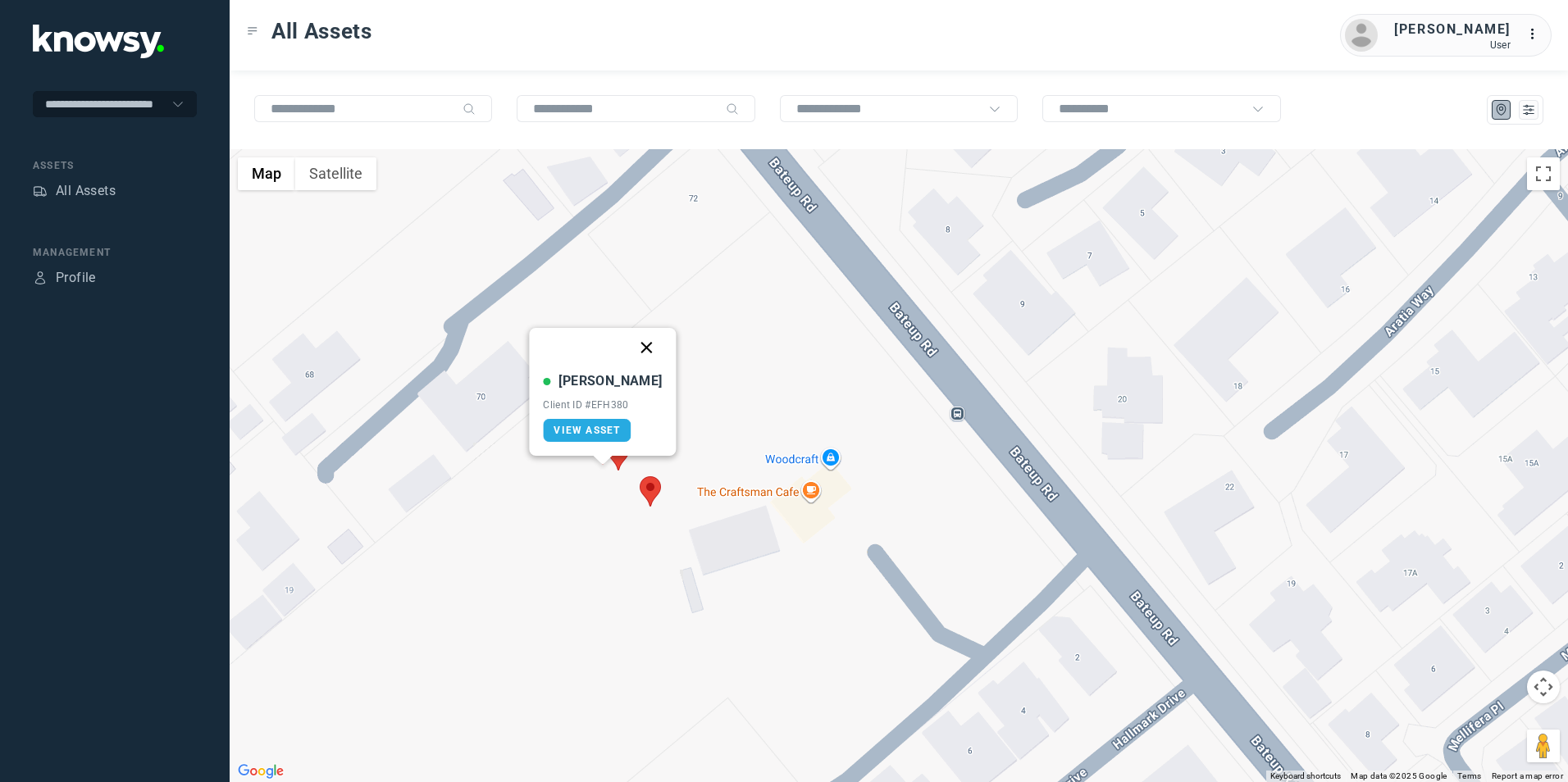
click at [634, 345] on button "Close" at bounding box center [646, 347] width 39 height 39
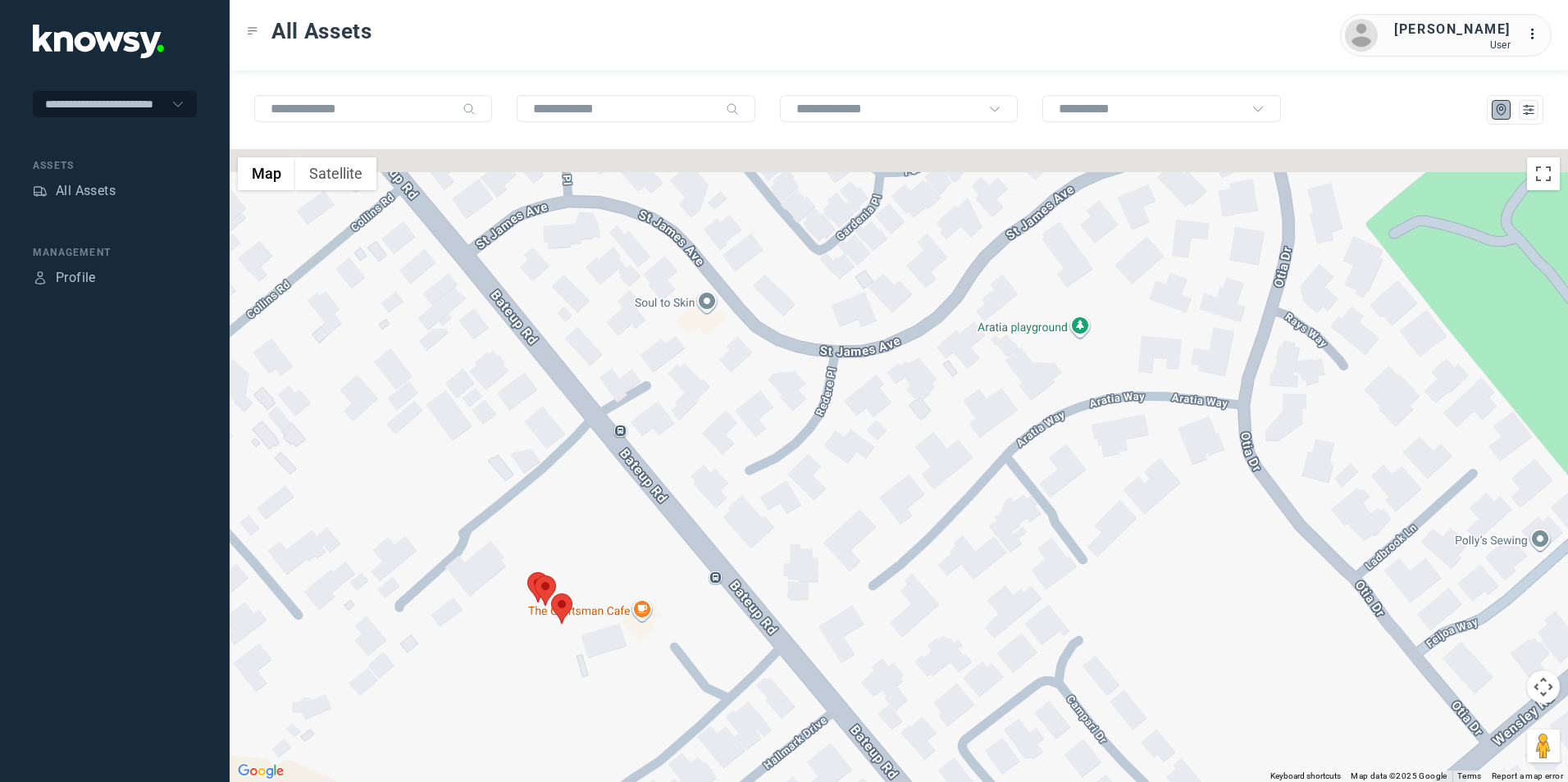
drag, startPoint x: 829, startPoint y: 499, endPoint x: 792, endPoint y: 530, distance: 48.3
click at [806, 525] on div at bounding box center [899, 465] width 1339 height 633
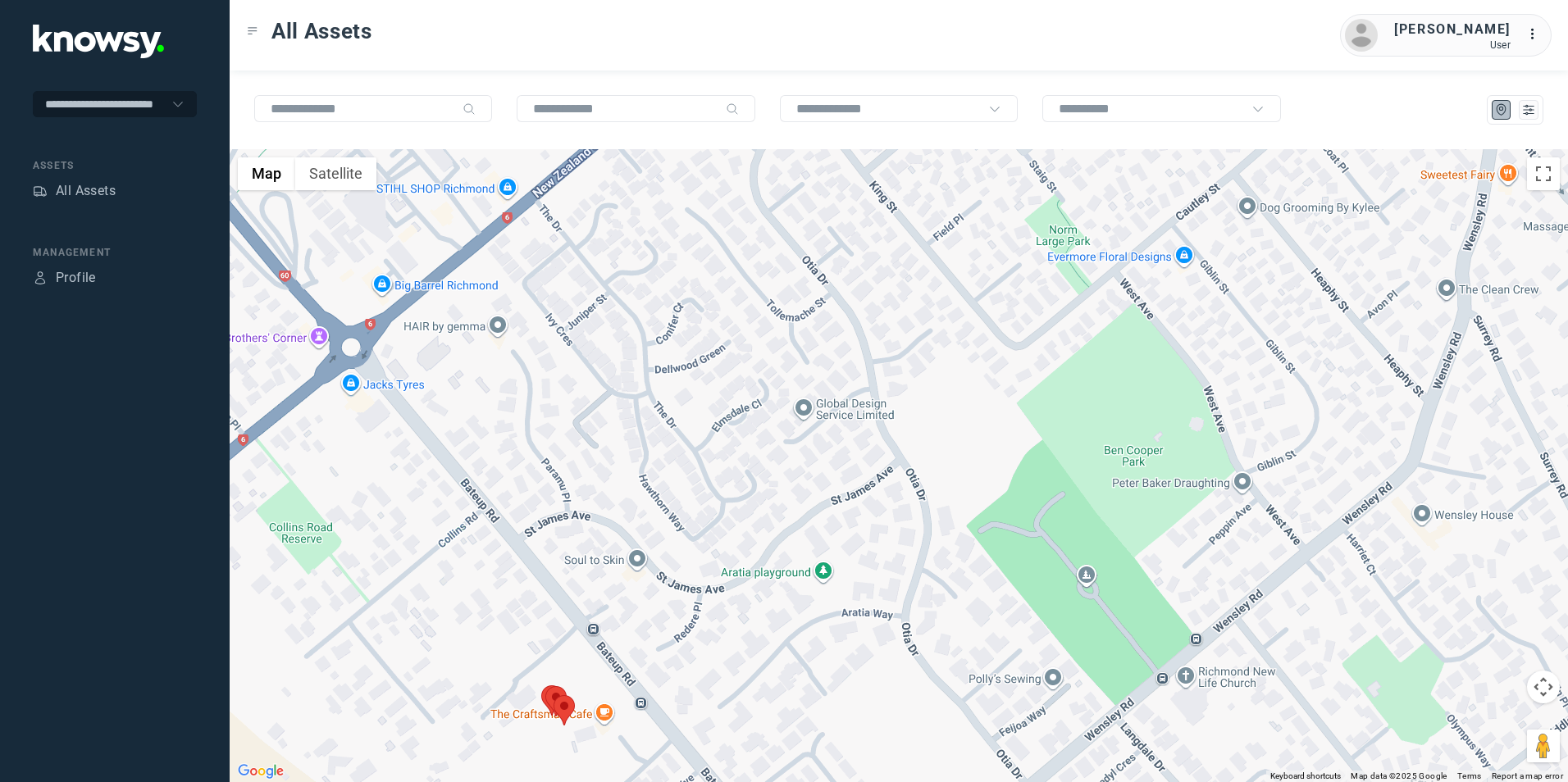
click at [754, 498] on div at bounding box center [899, 465] width 1339 height 633
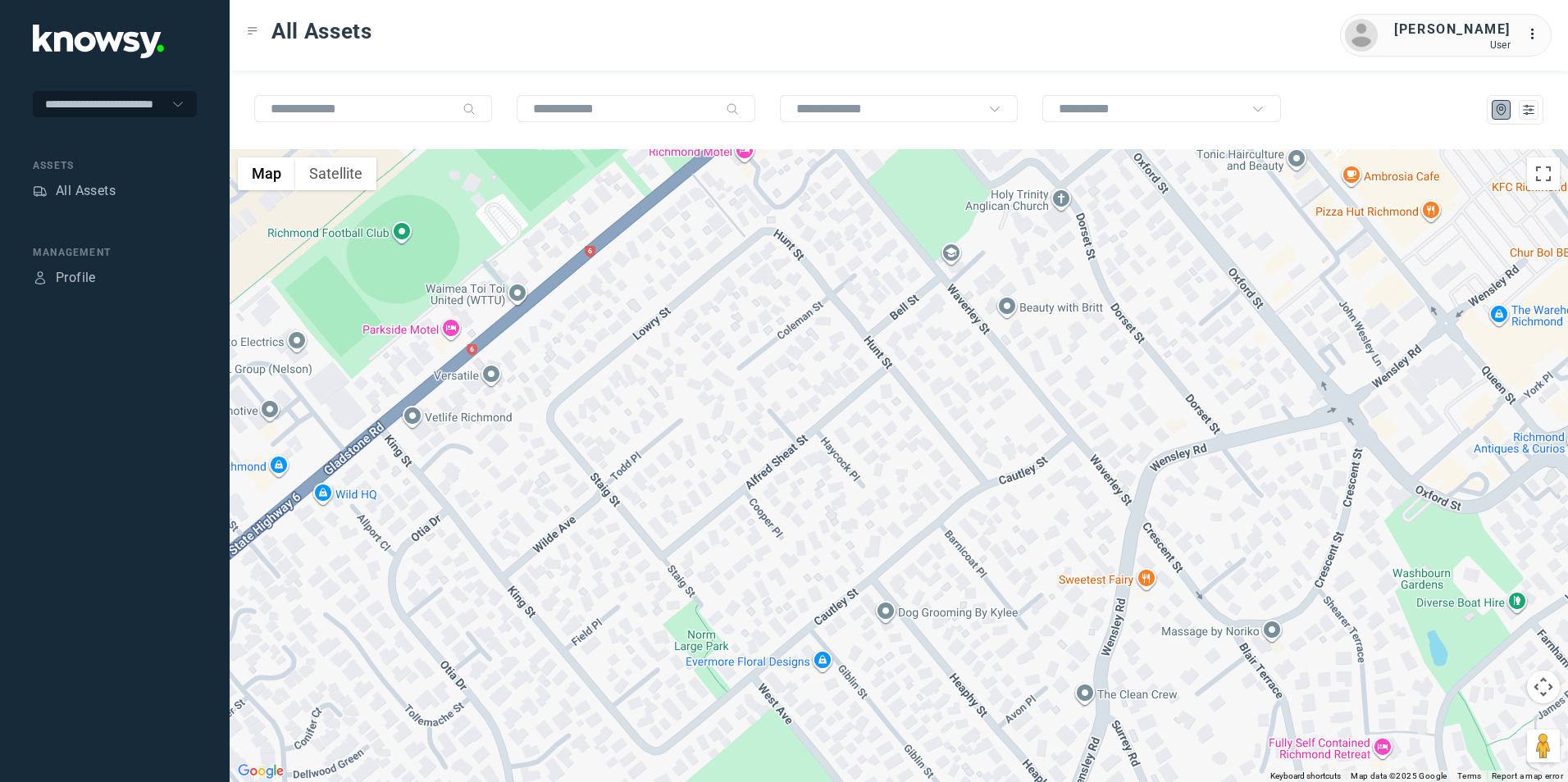
drag, startPoint x: 791, startPoint y: 460, endPoint x: 738, endPoint y: 525, distance: 83.9
click at [745, 517] on div at bounding box center [899, 465] width 1339 height 633
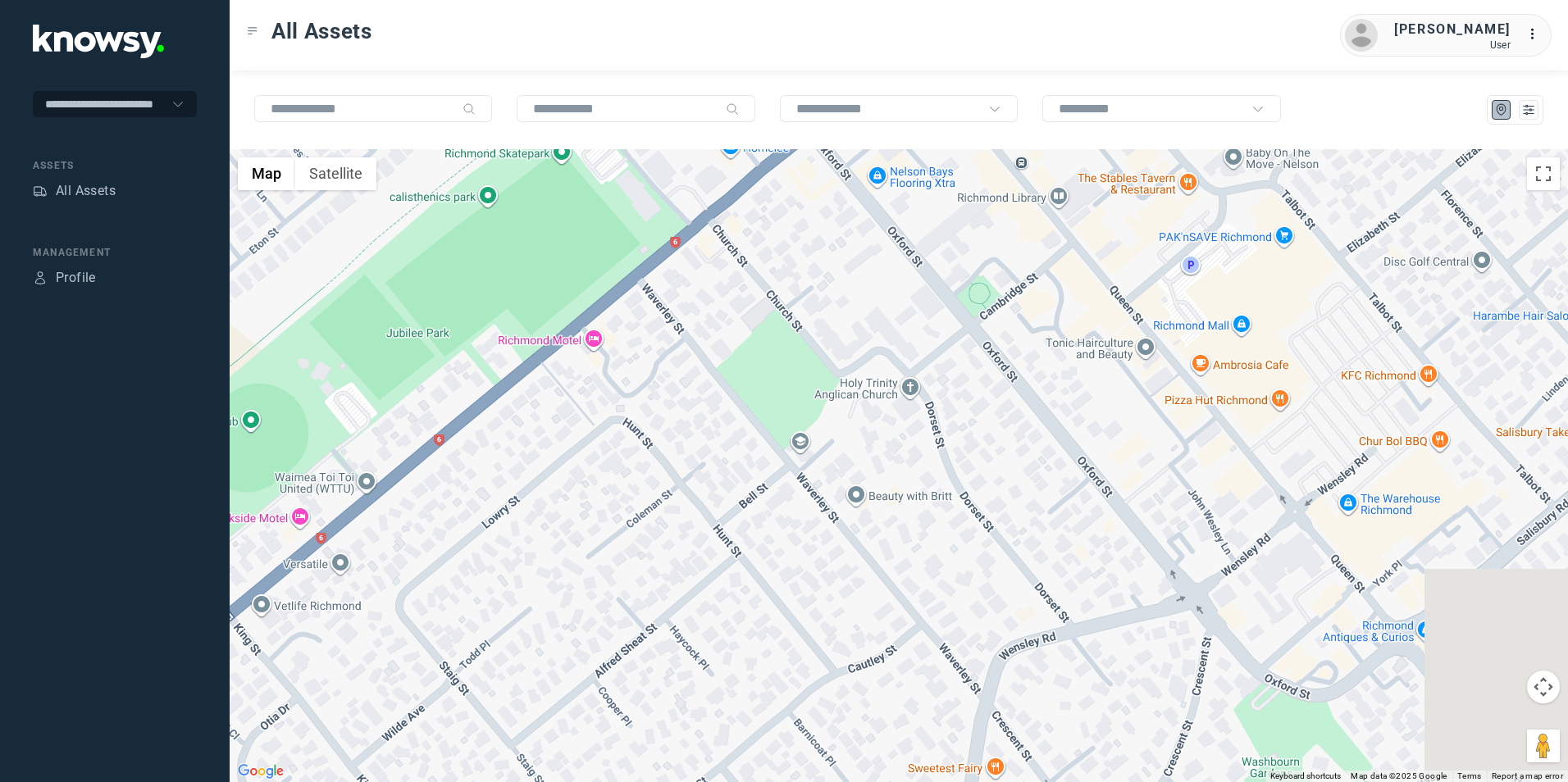
drag, startPoint x: 852, startPoint y: 379, endPoint x: 710, endPoint y: 511, distance: 193.9
click at [718, 502] on div at bounding box center [899, 465] width 1339 height 633
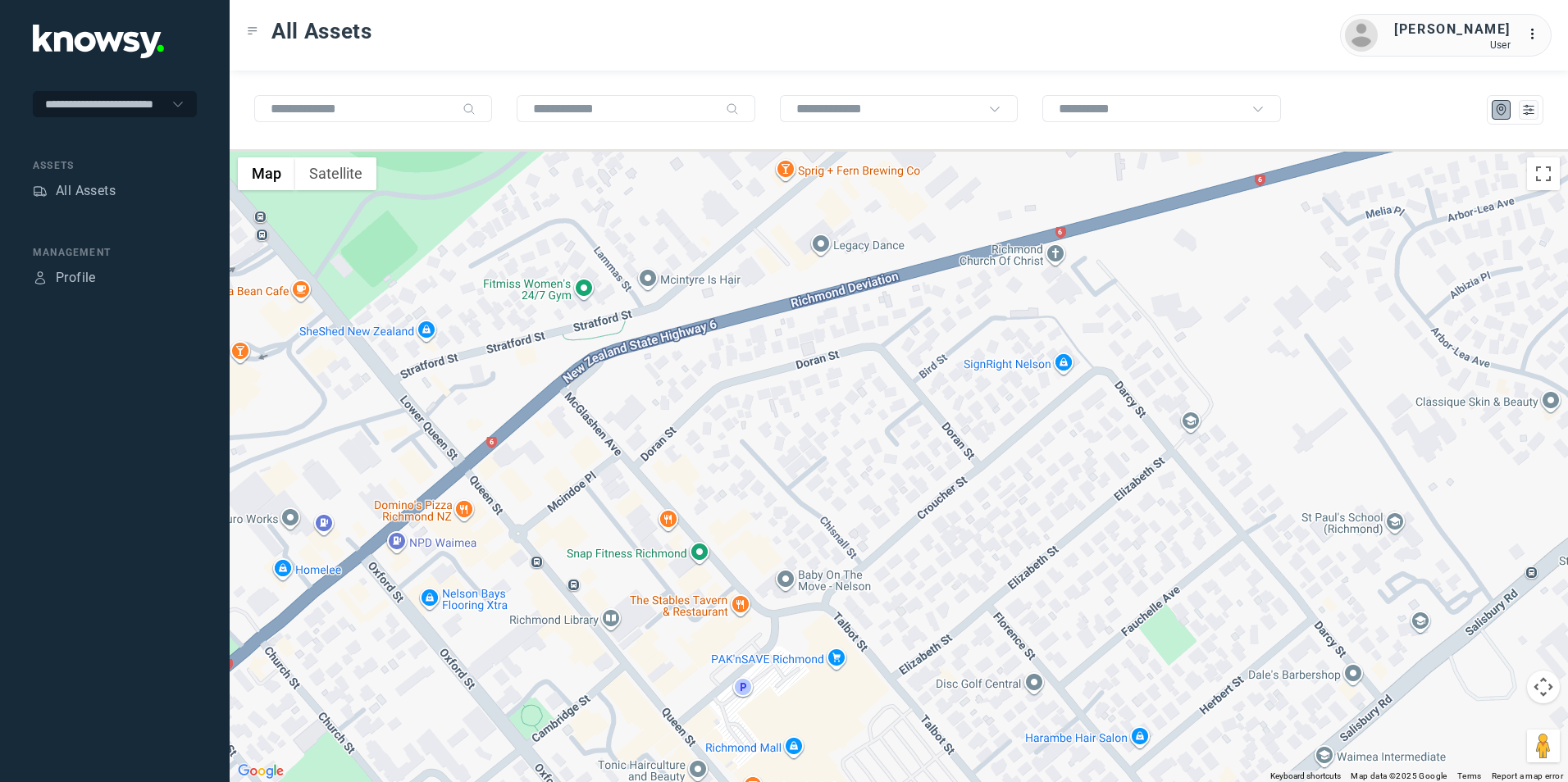
drag, startPoint x: 755, startPoint y: 489, endPoint x: 716, endPoint y: 536, distance: 61.1
click at [720, 532] on div at bounding box center [899, 465] width 1339 height 633
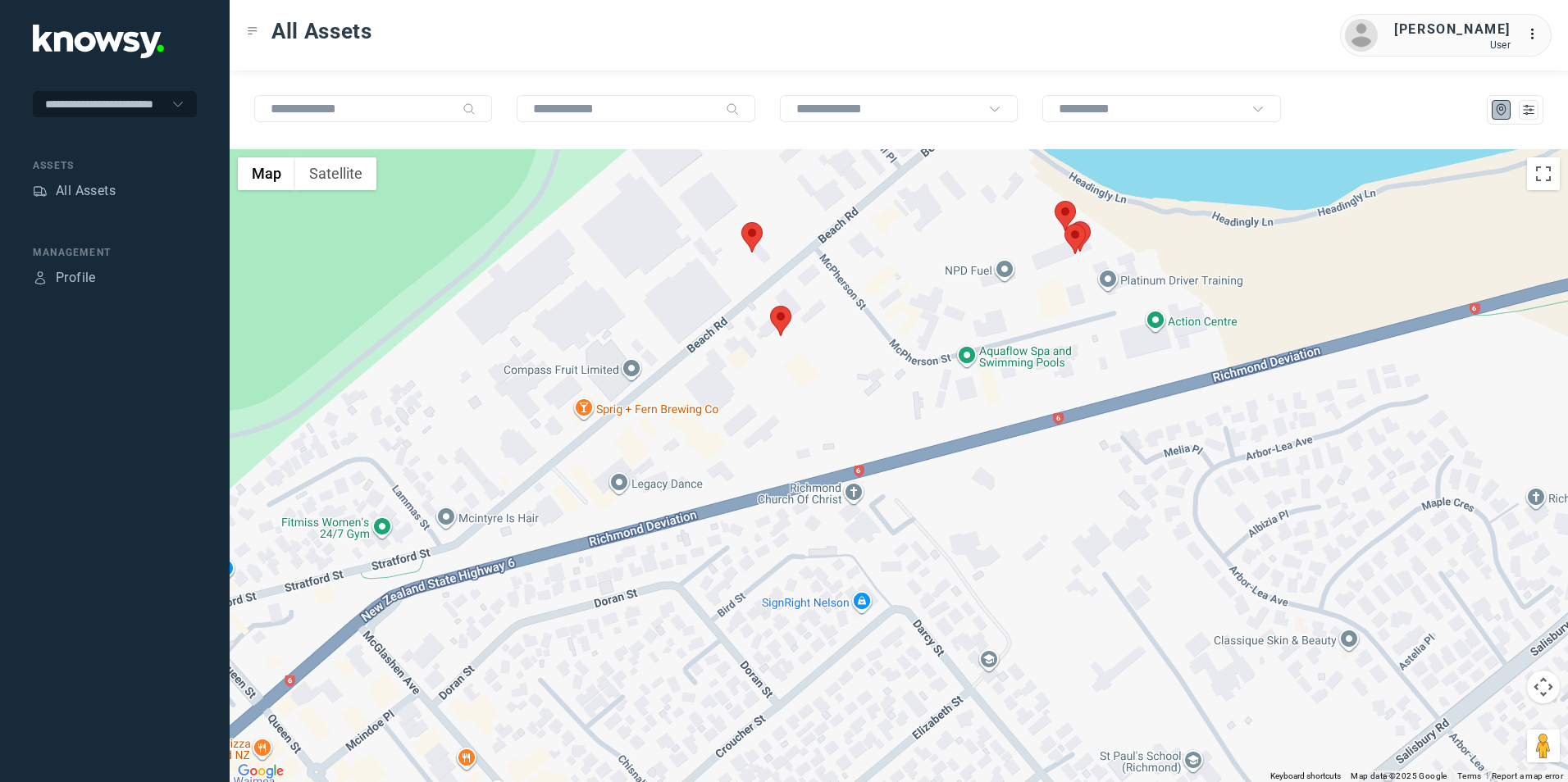
click at [727, 532] on div at bounding box center [899, 465] width 1339 height 633
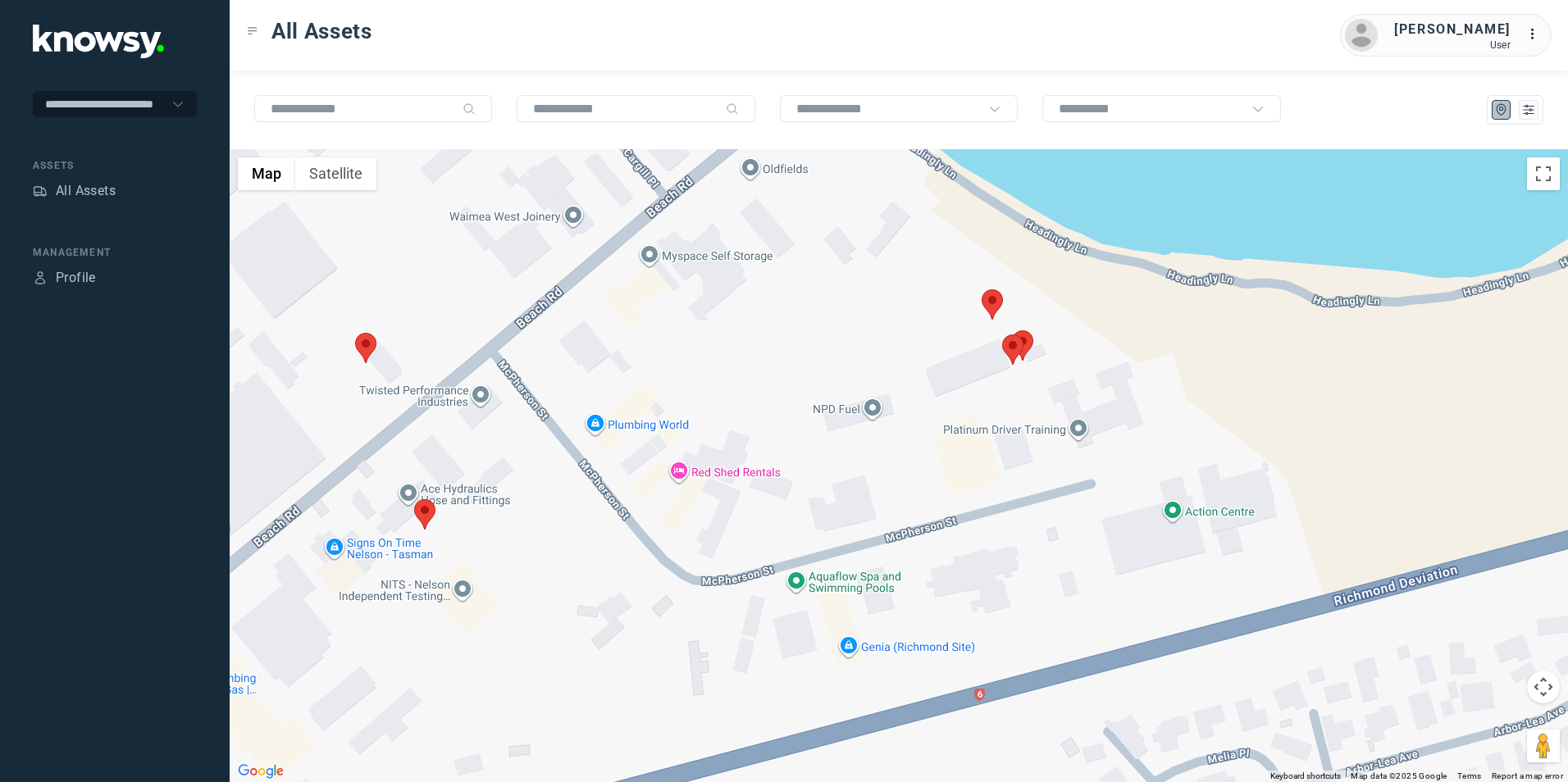
click at [418, 507] on img at bounding box center [424, 514] width 21 height 30
click at [420, 503] on img at bounding box center [424, 514] width 21 height 30
click at [456, 414] on button "Close" at bounding box center [454, 412] width 39 height 39
drag, startPoint x: 869, startPoint y: 453, endPoint x: 700, endPoint y: 541, distance: 190.5
click at [715, 534] on div "To navigate, press the arrow keys." at bounding box center [899, 465] width 1339 height 633
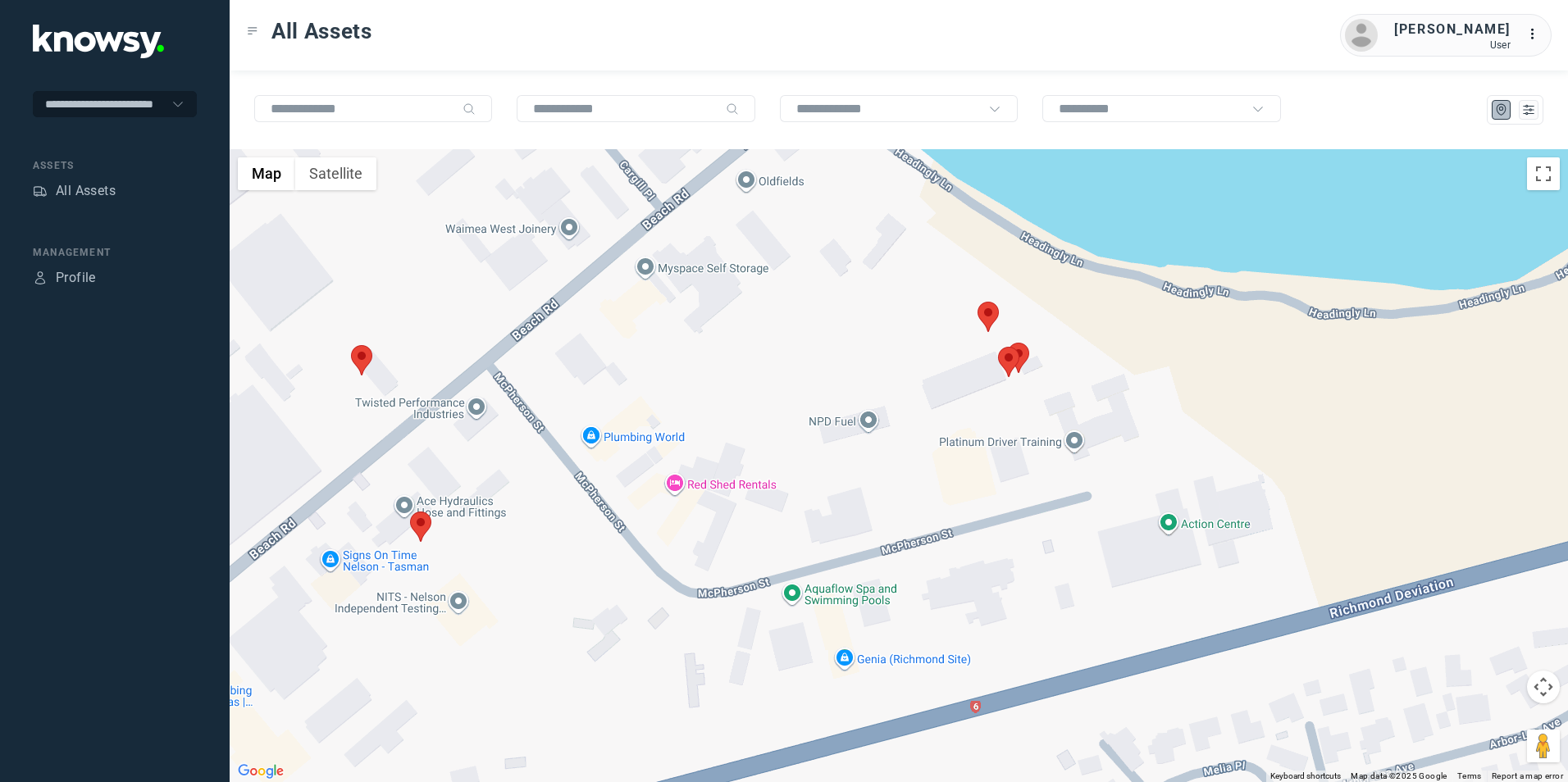
drag, startPoint x: 845, startPoint y: 403, endPoint x: 791, endPoint y: 530, distance: 138.0
click at [801, 513] on div at bounding box center [899, 465] width 1339 height 633
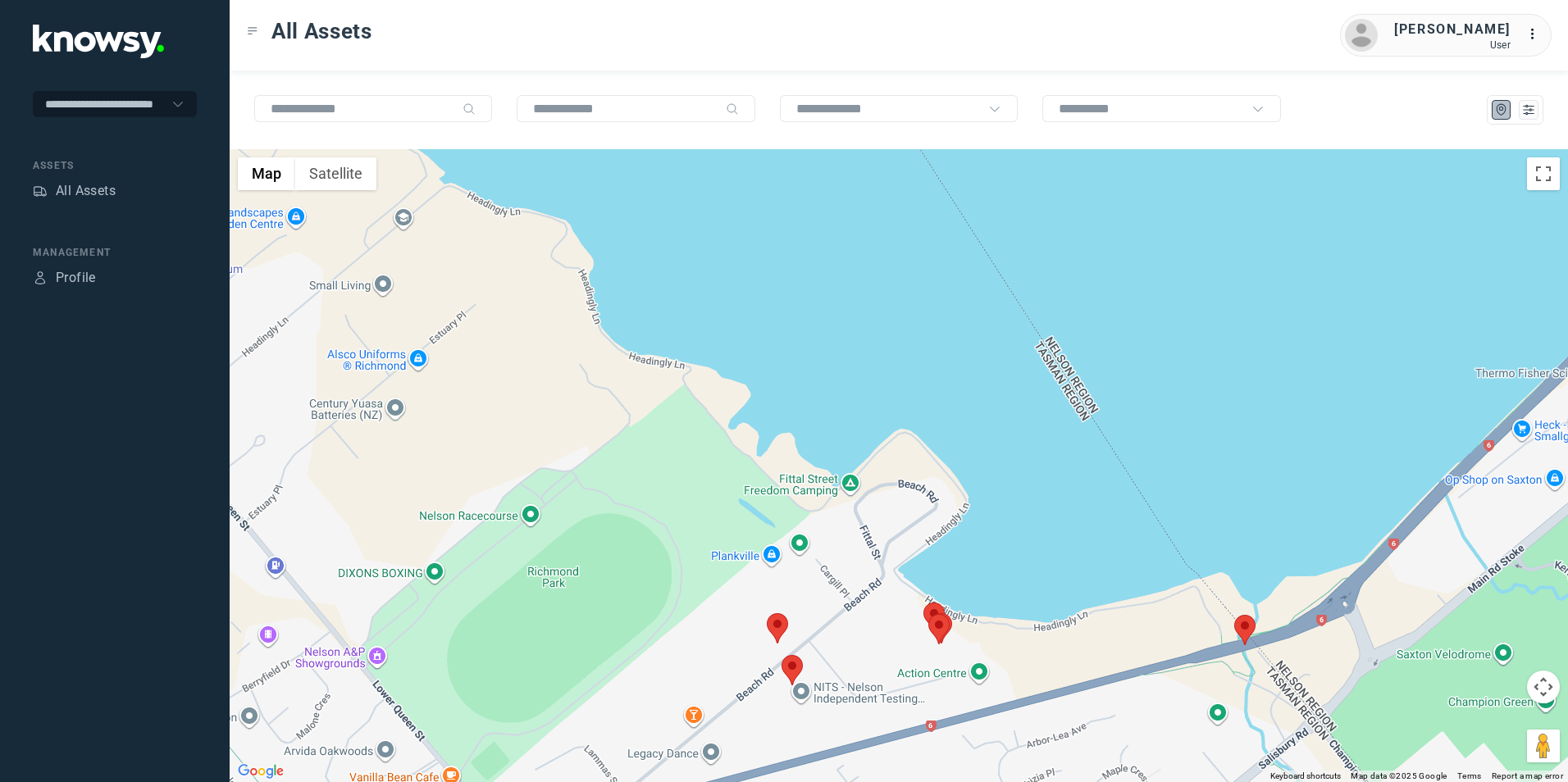
drag, startPoint x: 1220, startPoint y: 637, endPoint x: 834, endPoint y: 765, distance: 406.7
click at [837, 765] on div at bounding box center [899, 465] width 1339 height 633
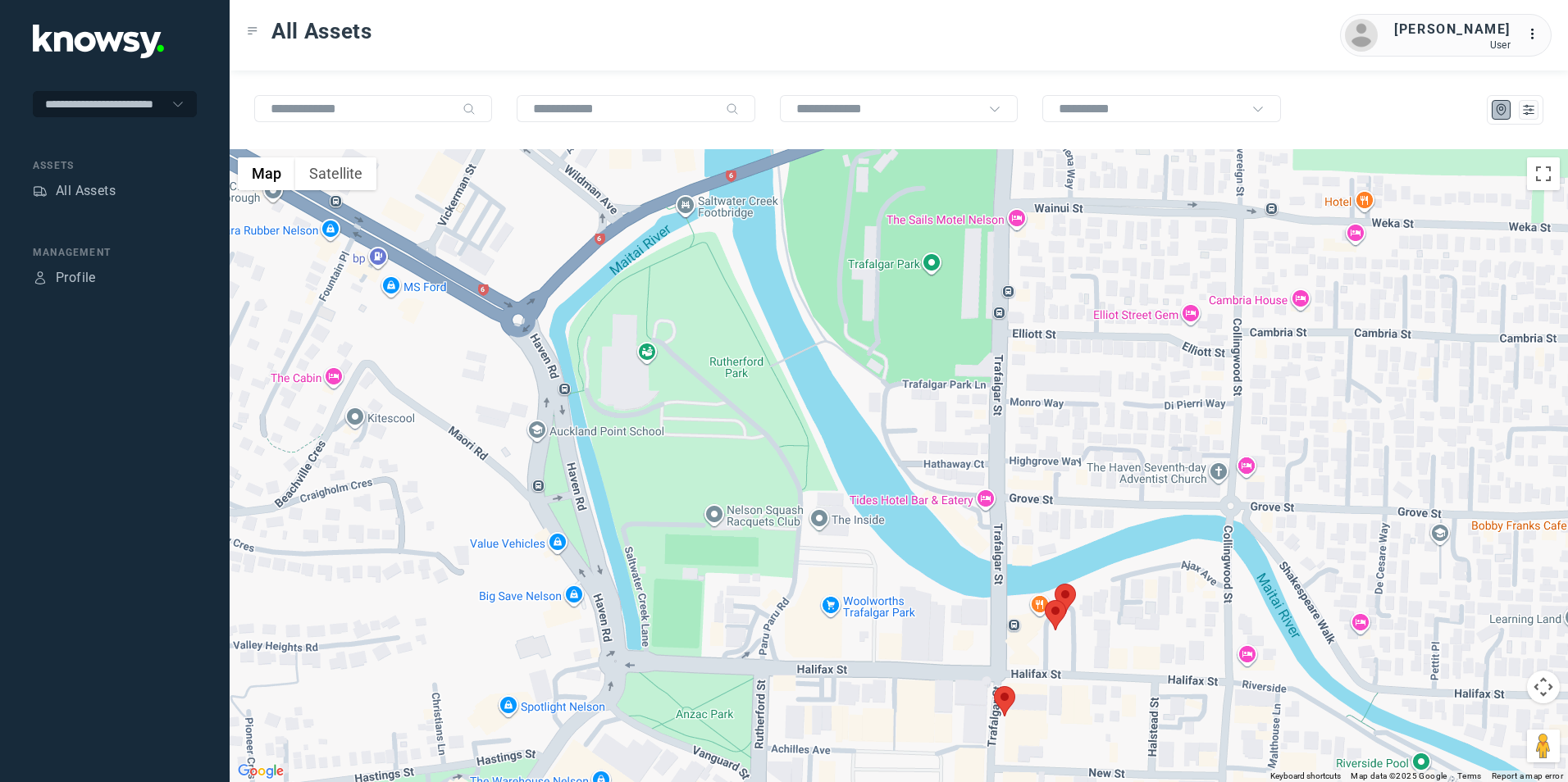
click at [1007, 706] on img at bounding box center [1004, 701] width 21 height 30
click at [1031, 596] on button "Close" at bounding box center [1049, 599] width 39 height 39
